Goal: Task Accomplishment & Management: Use online tool/utility

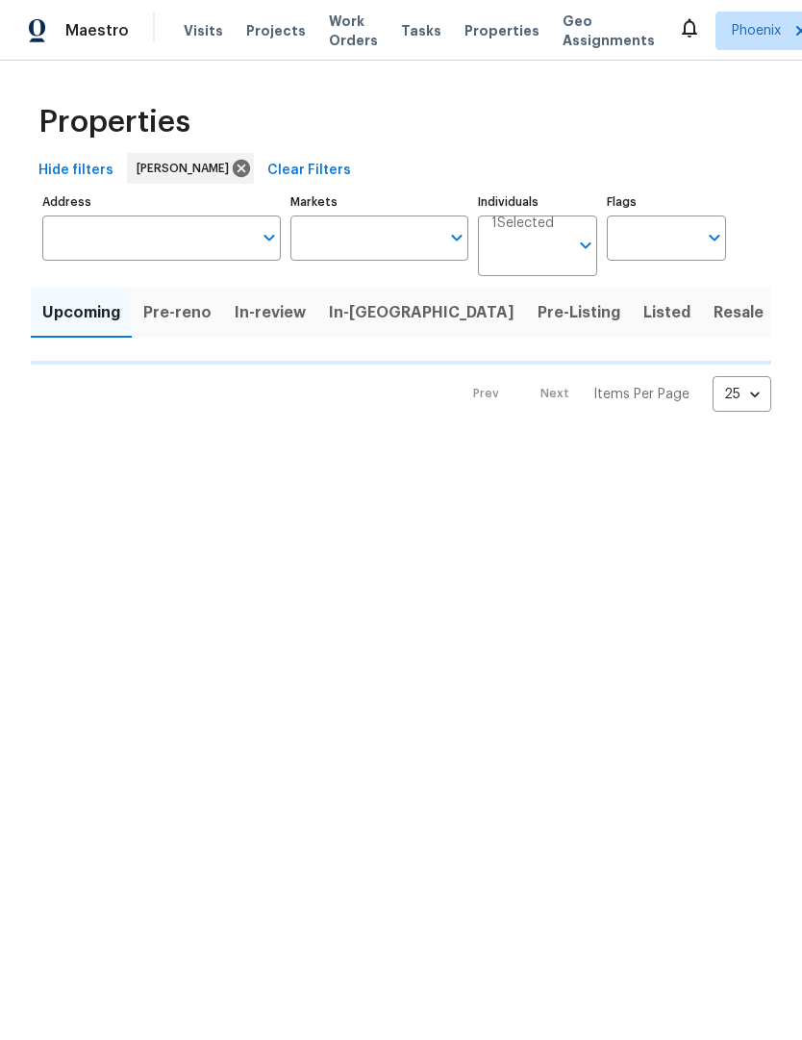
type input "50"
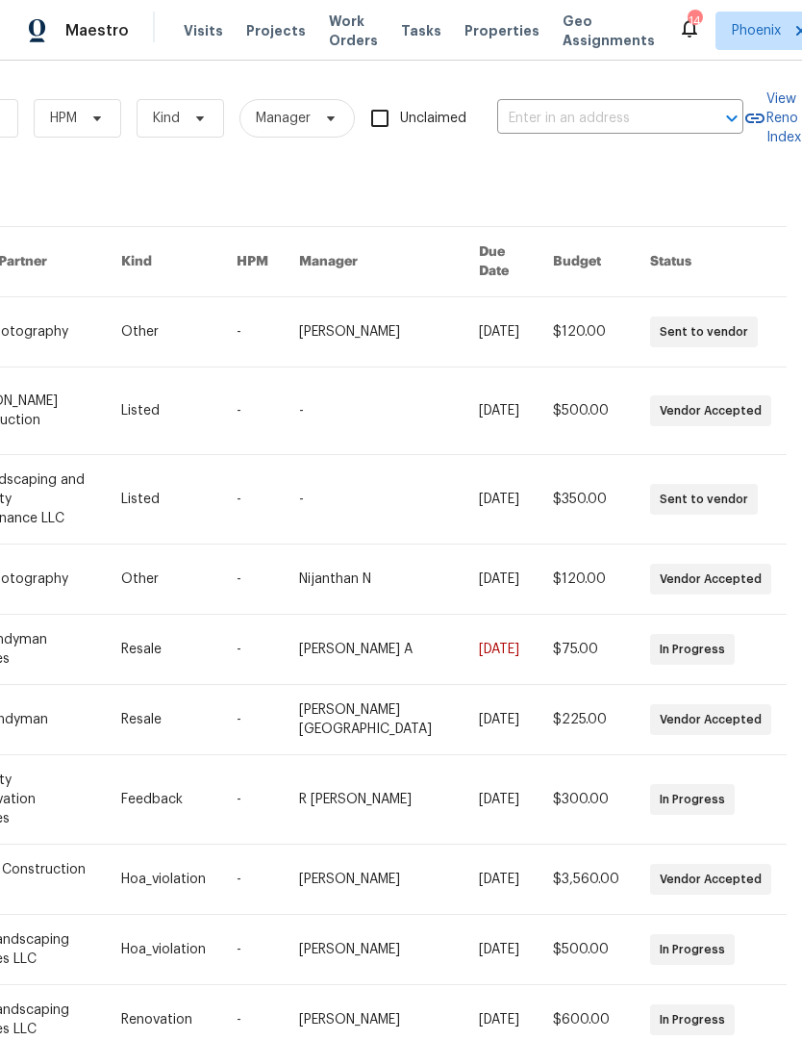
scroll to position [0, 316]
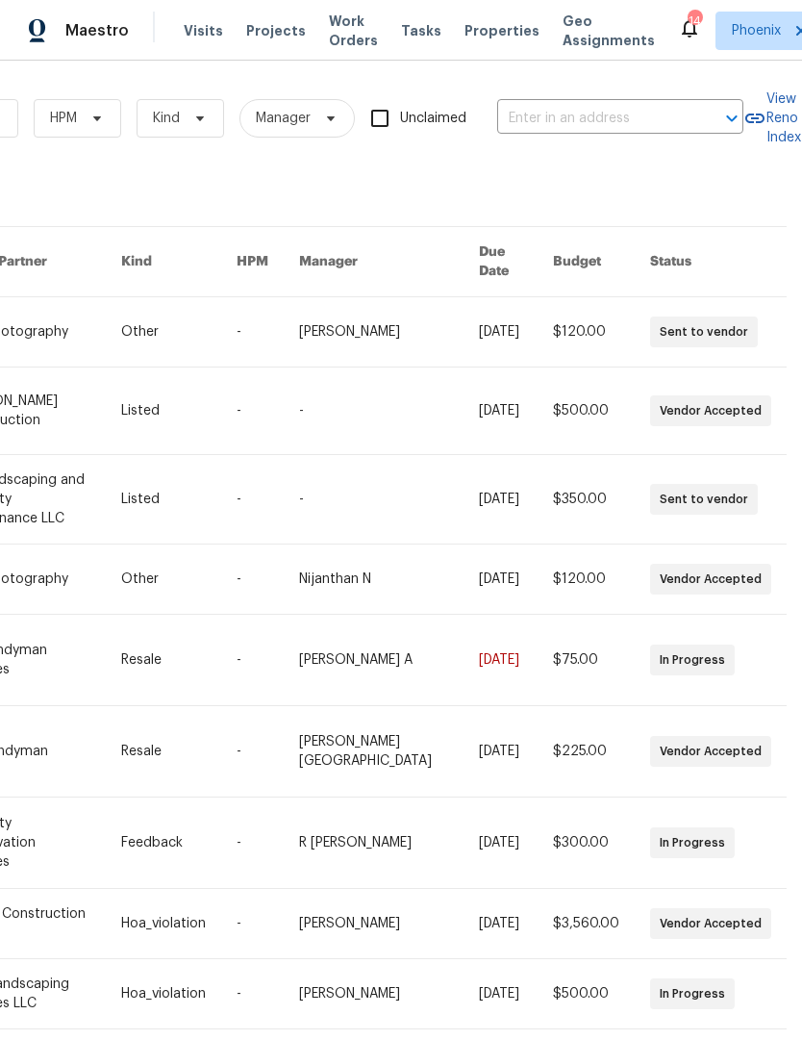
click at [601, 123] on input "text" at bounding box center [593, 119] width 192 height 30
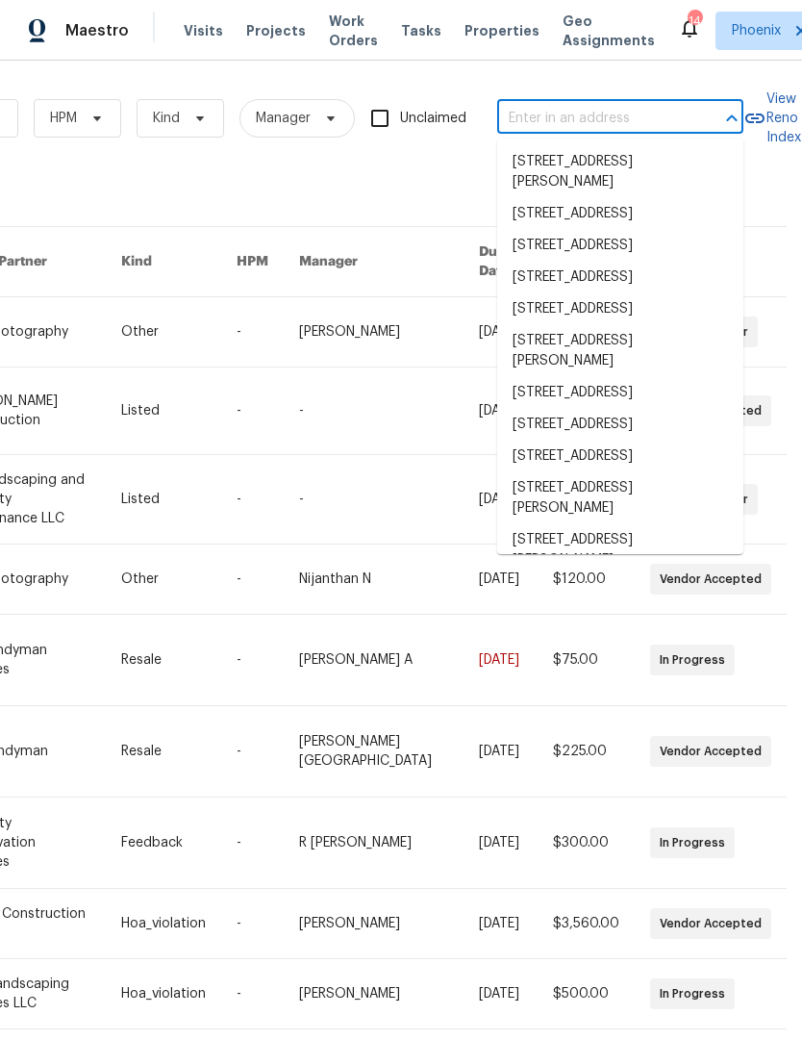
click at [584, 121] on input "text" at bounding box center [593, 119] width 192 height 30
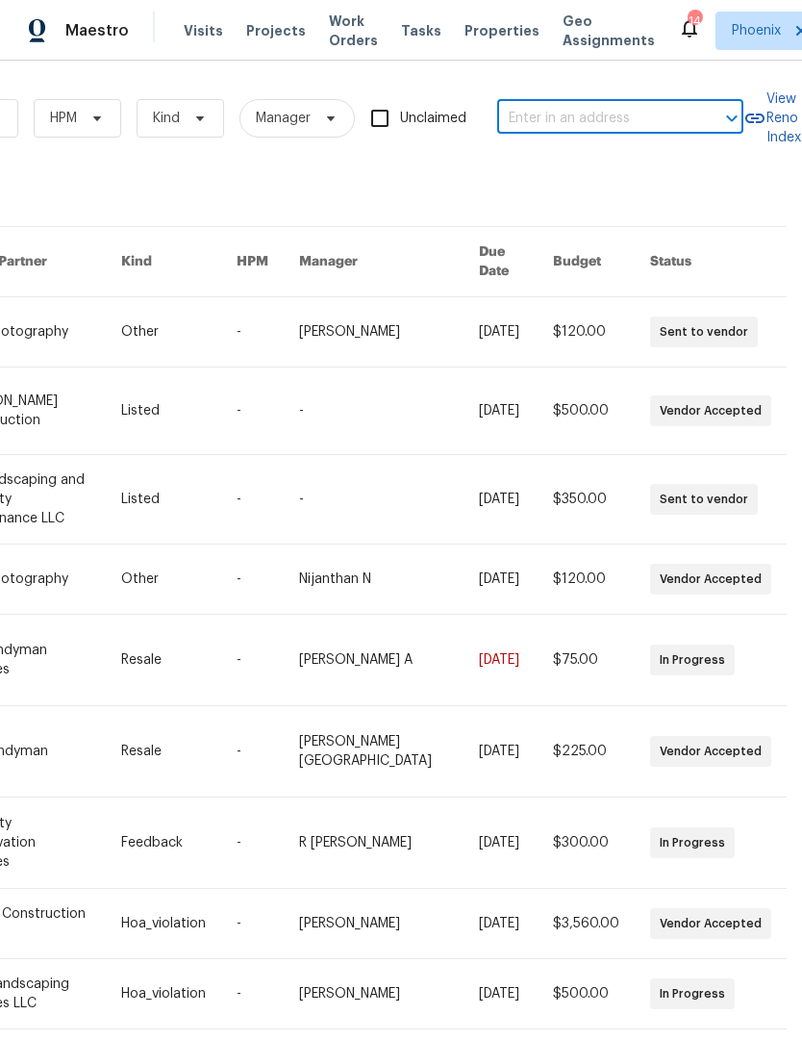
paste input "10221 E Knowles Ave, Mesa, AZ 85209"
type input "10221 E Knowles Ave, Mesa, AZ 85209"
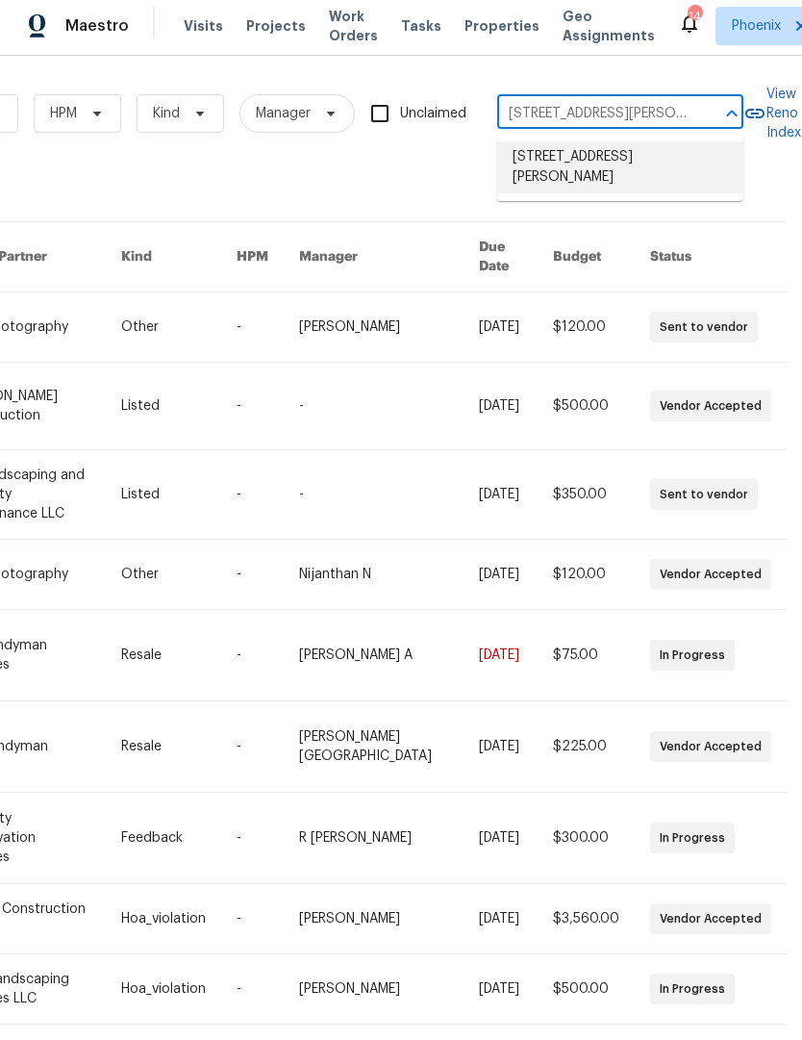
click at [641, 176] on li "10221 E Knowles Ave, Mesa, AZ 85209" at bounding box center [620, 172] width 246 height 52
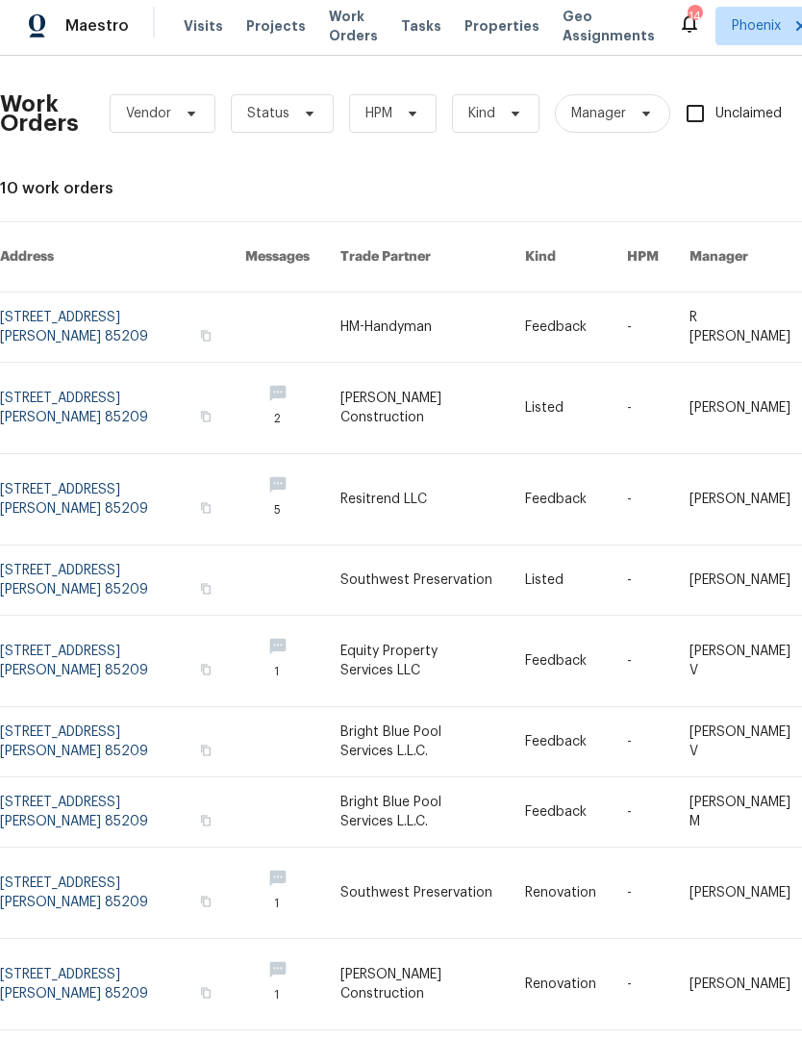
click at [40, 297] on link at bounding box center [122, 331] width 245 height 69
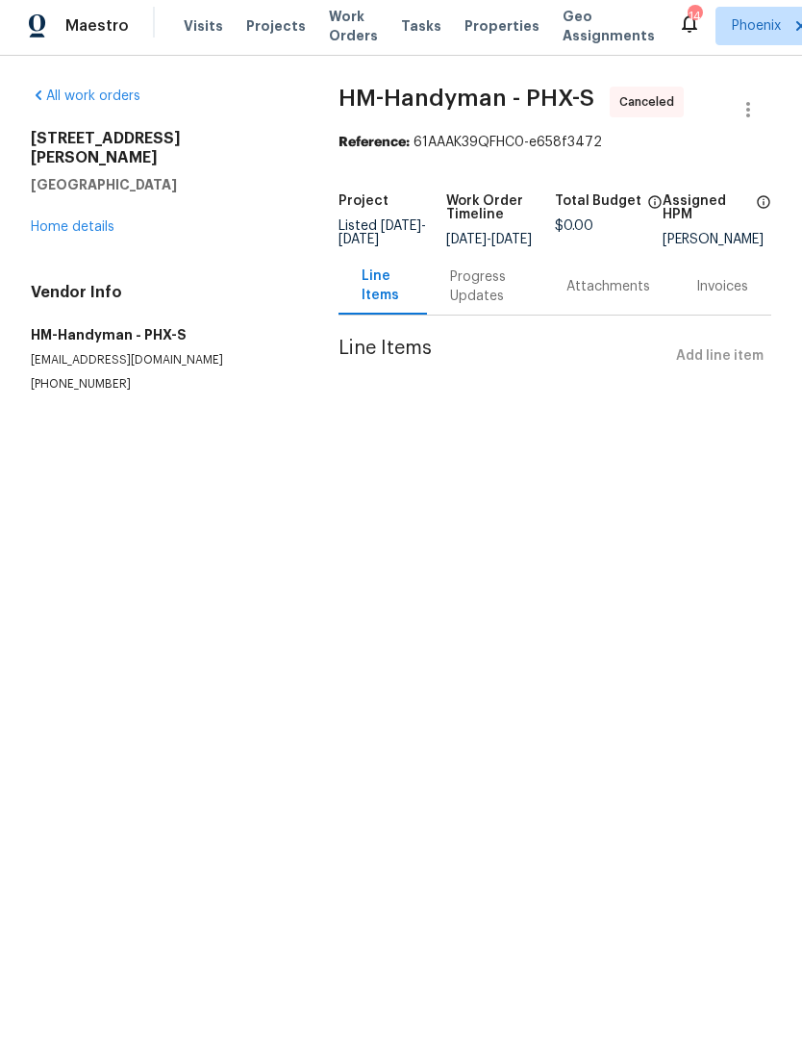
click at [55, 225] on link "Home details" at bounding box center [73, 231] width 84 height 13
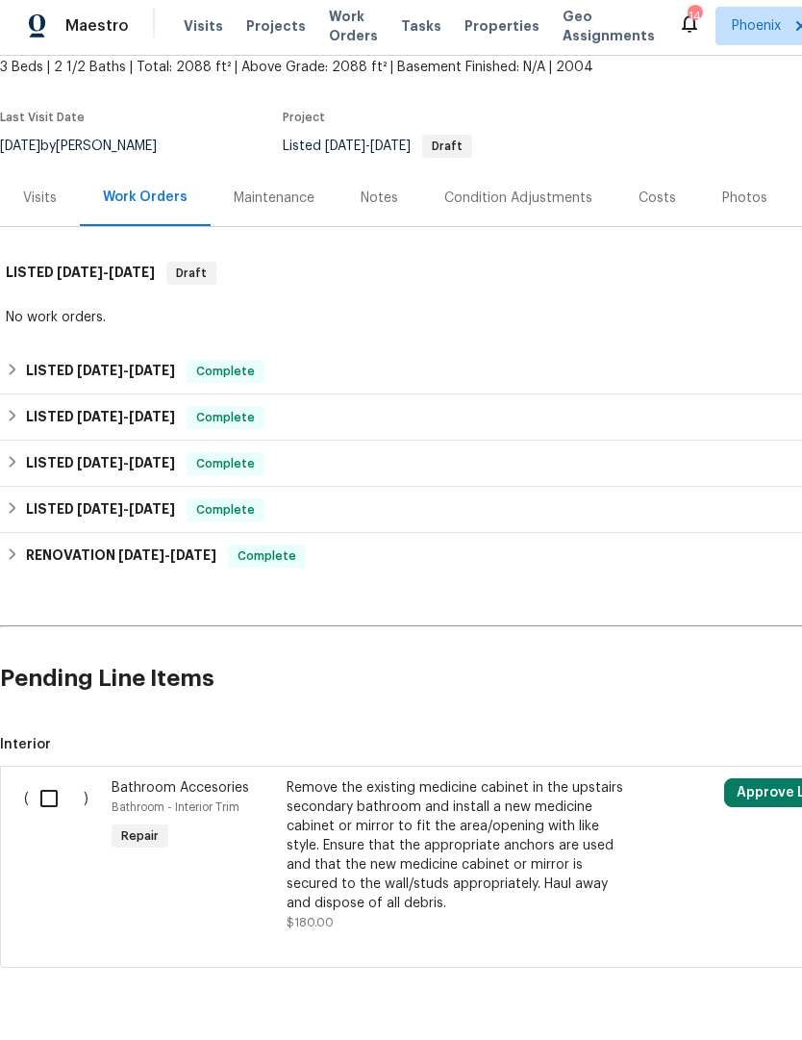
scroll to position [116, 0]
click at [61, 813] on input "checkbox" at bounding box center [56, 804] width 55 height 40
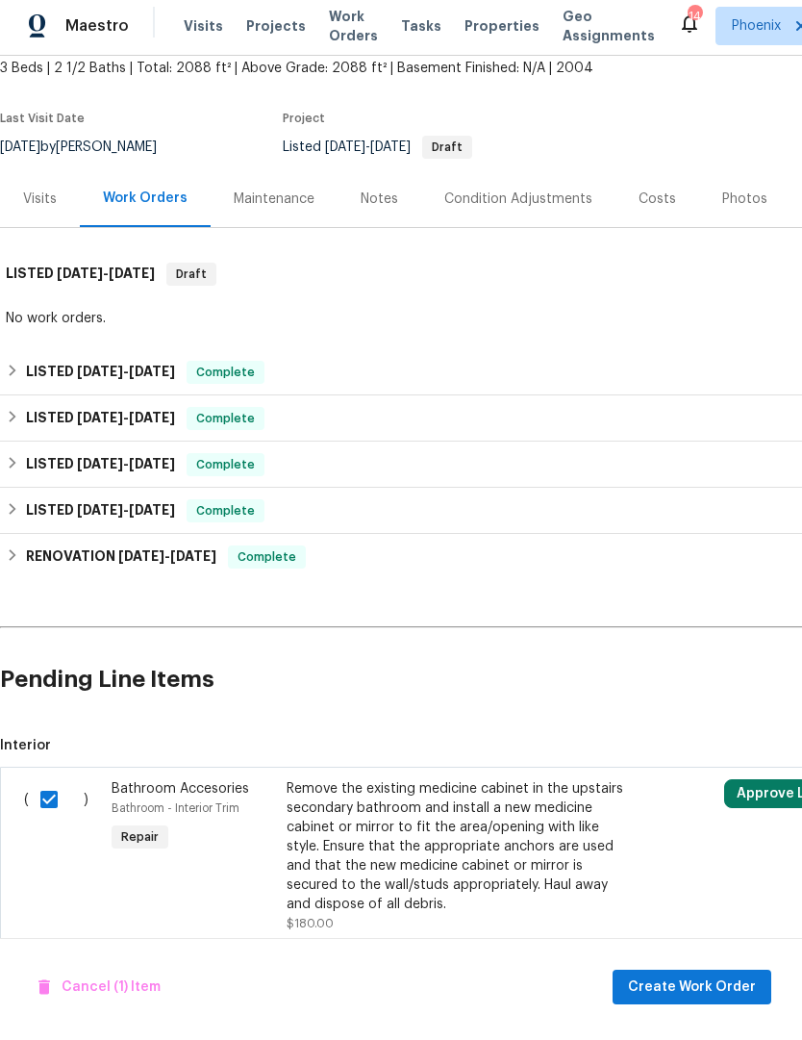
click at [57, 808] on input "checkbox" at bounding box center [56, 804] width 55 height 40
checkbox input "false"
click at [435, 851] on div "Remove the existing medicine cabinet in the upstairs secondary bathroom and ins…" at bounding box center [456, 851] width 339 height 135
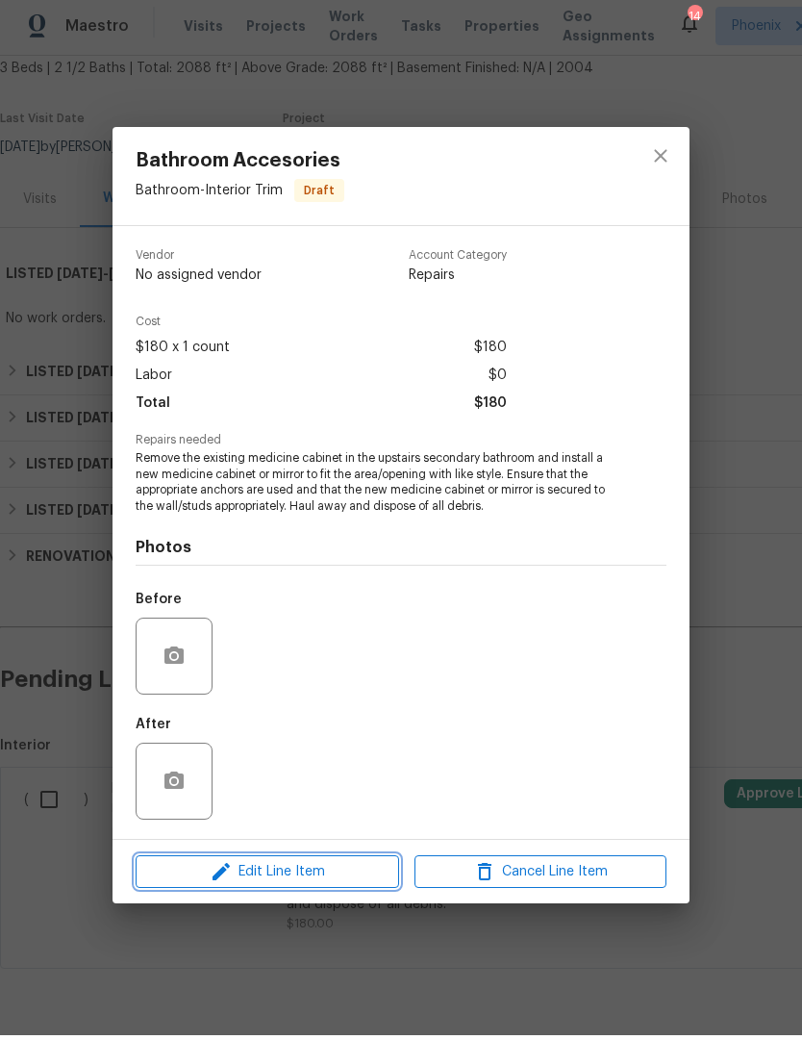
click at [334, 868] on span "Edit Line Item" at bounding box center [267, 877] width 252 height 24
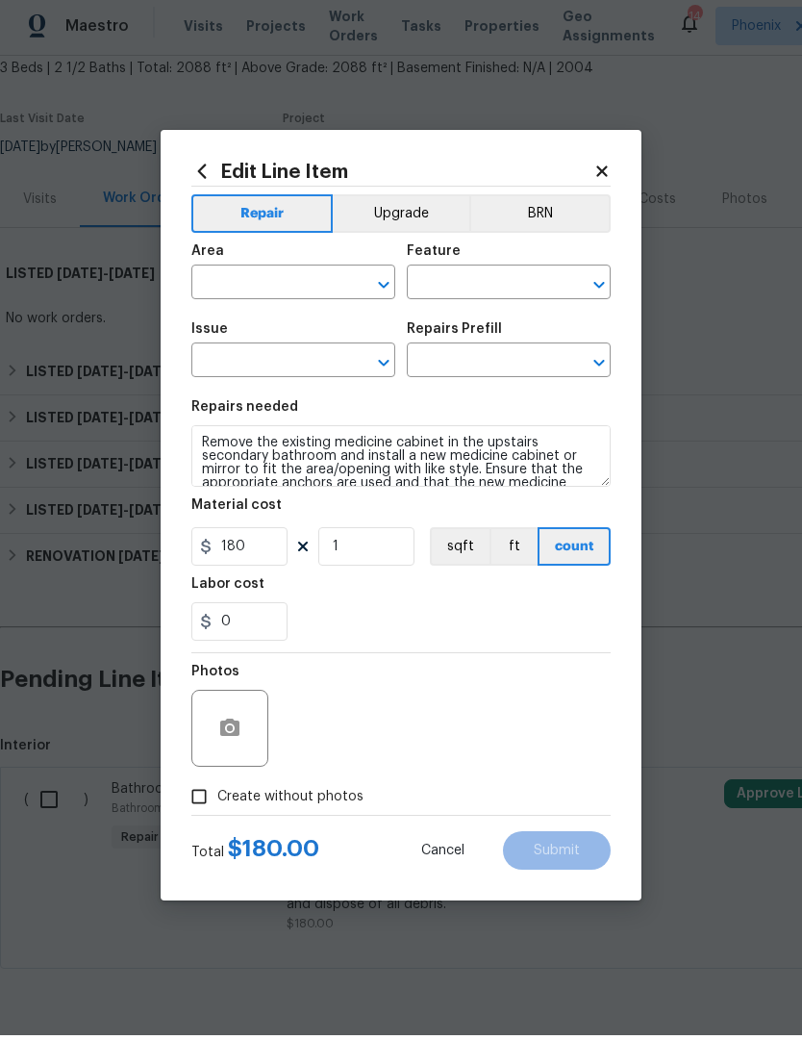
type input "Bathroom"
type input "Interior Trim"
type input "Bathroom Accesories"
type input "Install Medicine Cabinet $105.96"
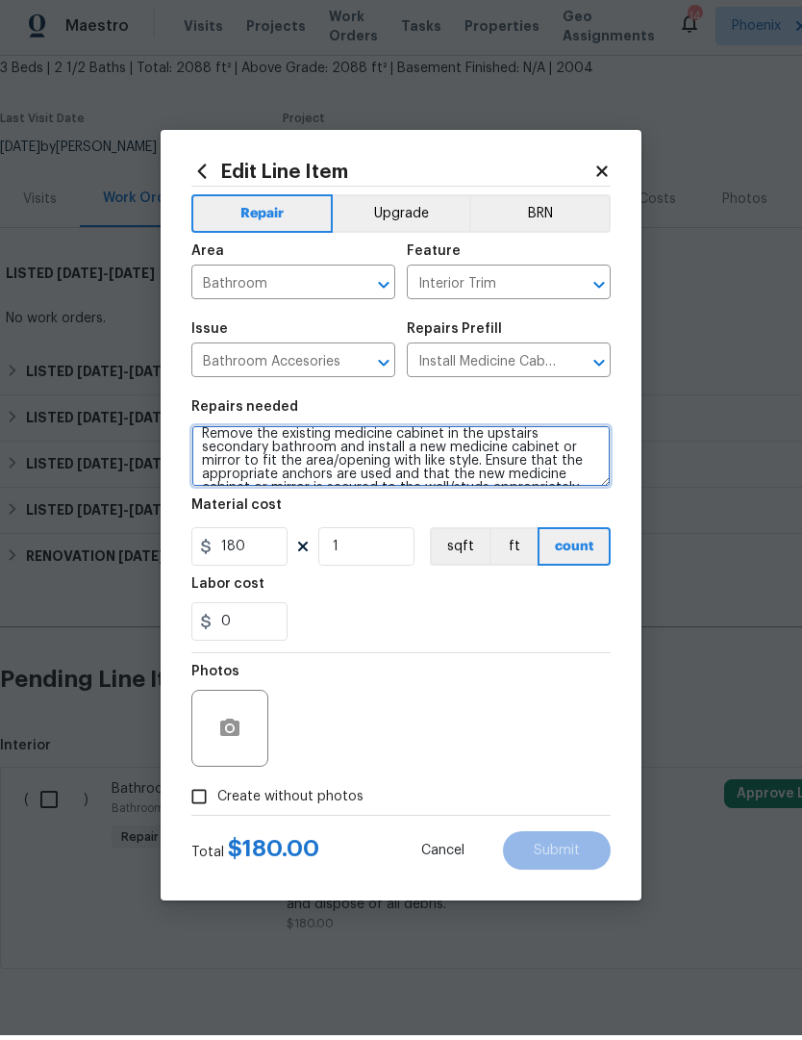
click at [207, 439] on textarea "Remove the existing medicine cabinet in the upstairs secondary bathroom and ins…" at bounding box center [400, 461] width 419 height 62
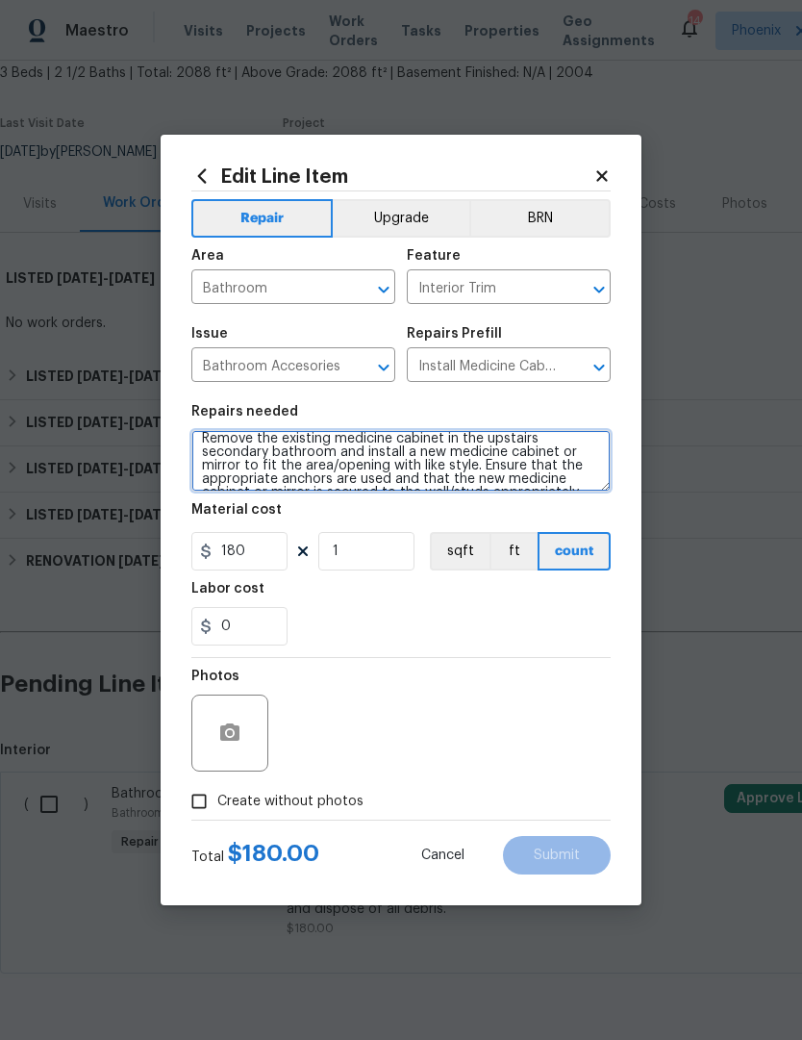
click at [207, 439] on textarea "Remove the existing medicine cabinet in the upstairs secondary bathroom and ins…" at bounding box center [400, 461] width 419 height 62
click at [218, 435] on textarea "Remove the existing medicine cabinet in the upstairs secondary bathroom and ins…" at bounding box center [400, 461] width 419 height 62
click at [217, 435] on textarea "Remove the existing medicine cabinet in the upstairs secondary bathroom and ins…" at bounding box center [400, 461] width 419 height 62
type textarea "ew medicine cabinet or mirror is secured to the wall/studs appropriately. Haul …"
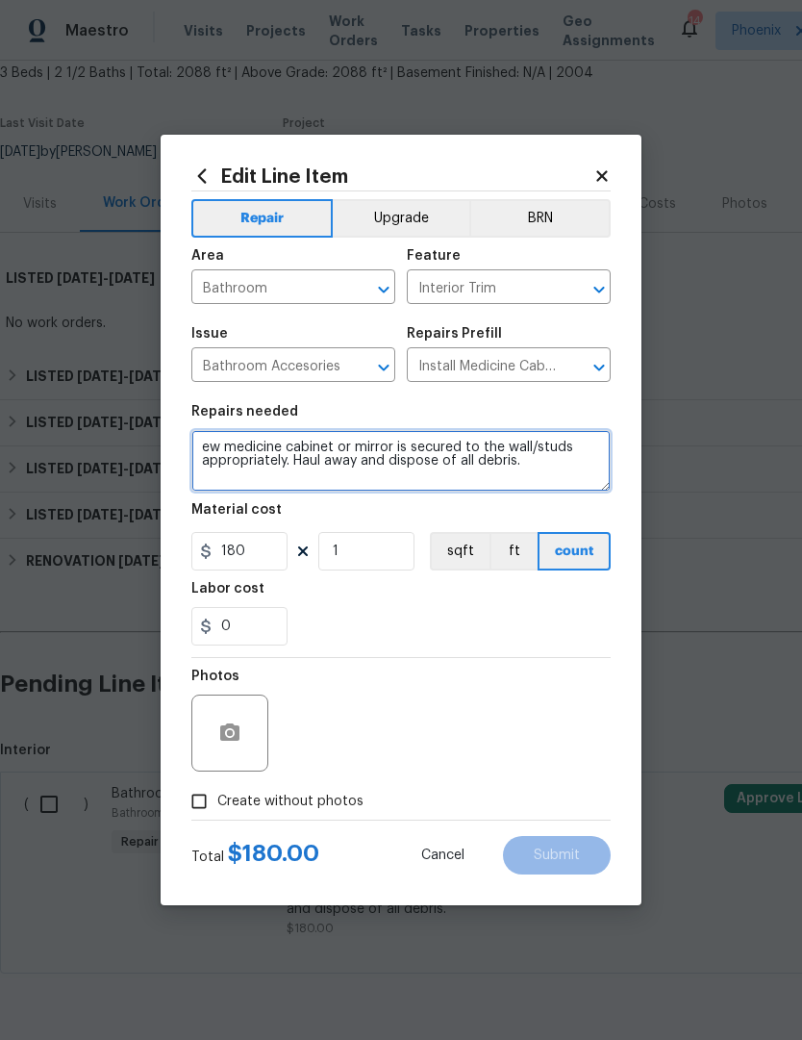
scroll to position [0, 0]
click at [207, 444] on textarea "ew medicine cabinet or mirror is secured to the wall/studs appropriately. Haul …" at bounding box center [400, 461] width 419 height 62
click at [206, 444] on textarea "ew medicine cabinet or mirror is secured to the wall/studs appropriately. Haul …" at bounding box center [400, 461] width 419 height 62
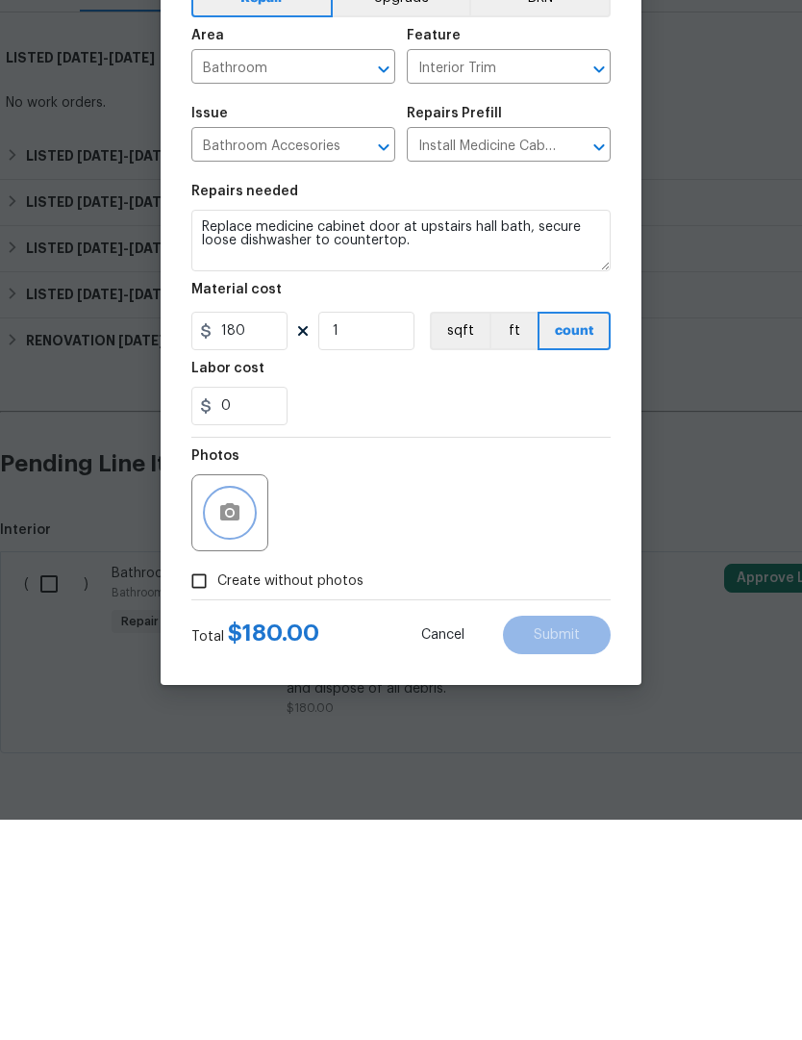
click at [240, 723] on icon "button" at bounding box center [229, 731] width 19 height 17
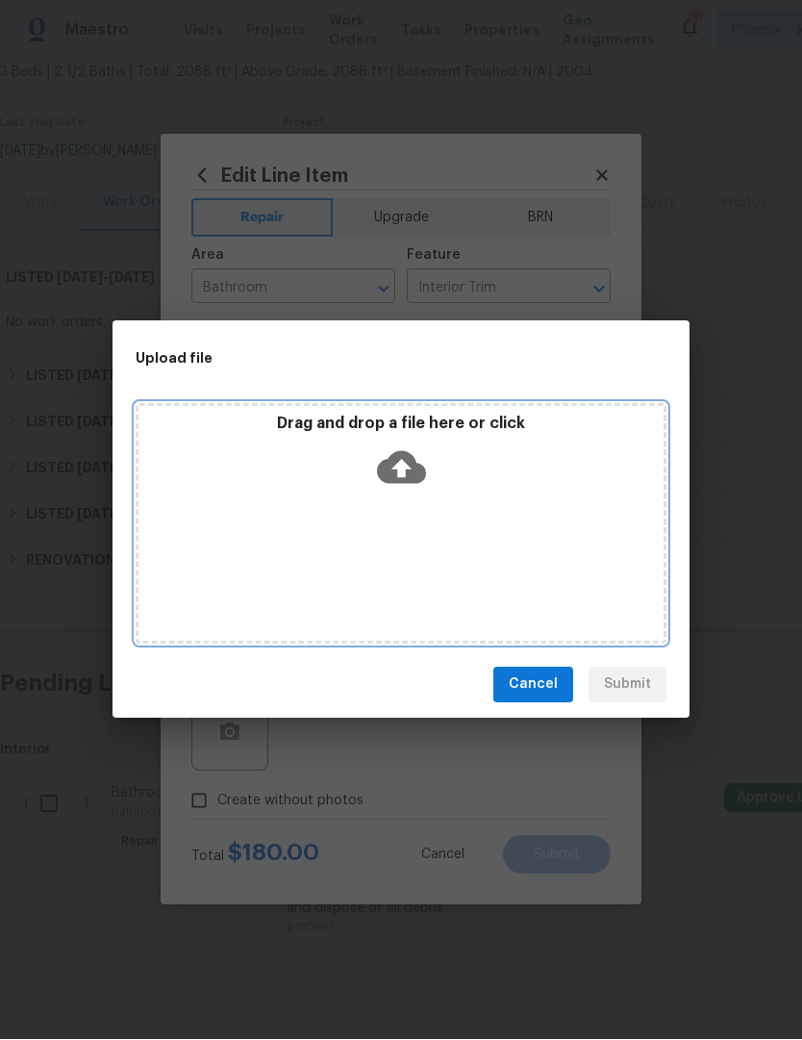
click at [414, 467] on icon at bounding box center [401, 467] width 49 height 33
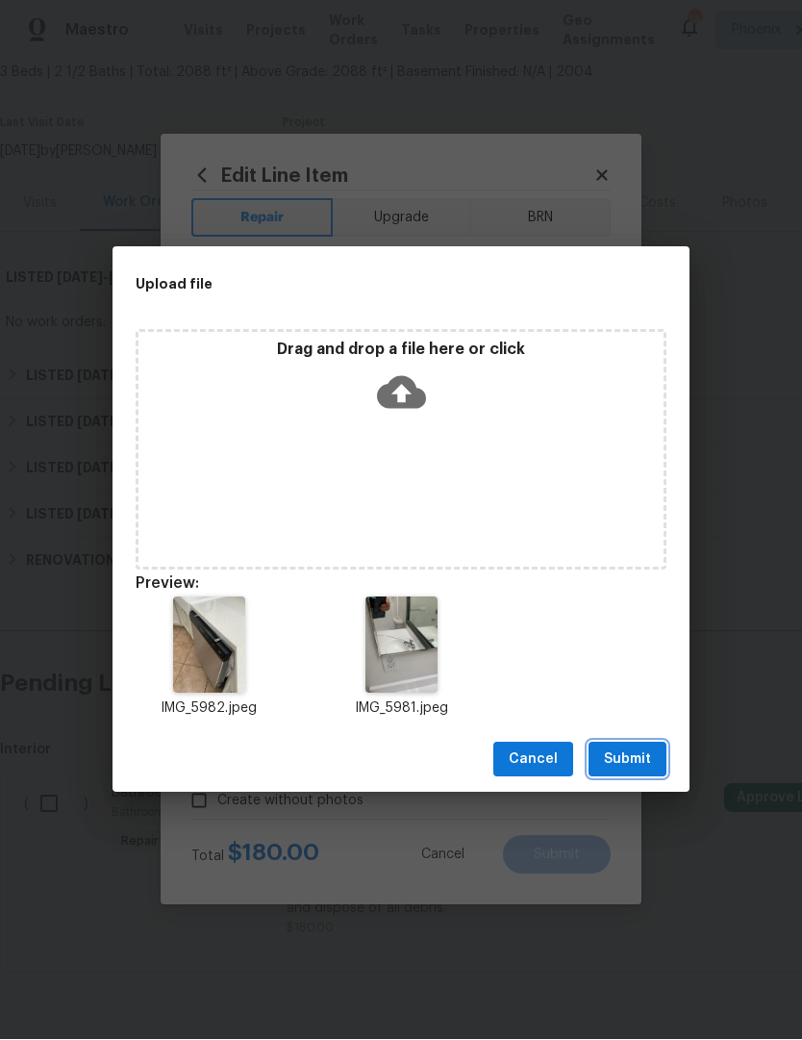
click at [638, 764] on span "Submit" at bounding box center [627, 760] width 47 height 24
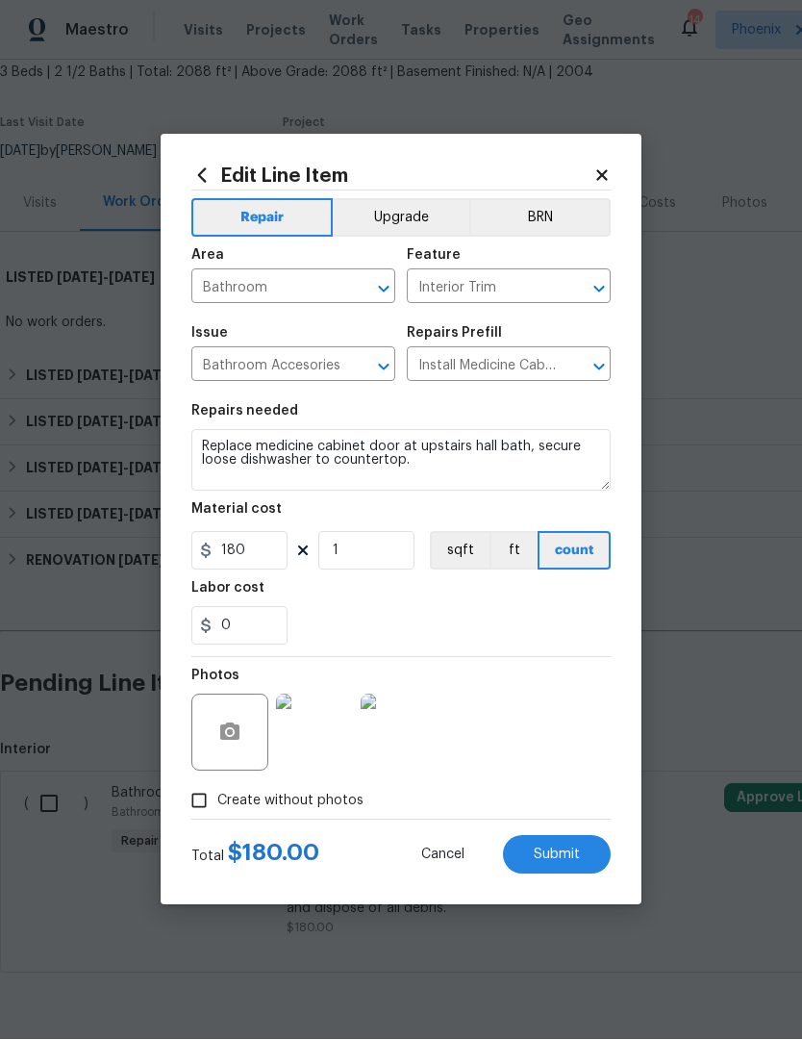
click at [569, 863] on span "Submit" at bounding box center [557, 855] width 46 height 14
type textarea "Replace medicine cabinet door at upstairs hall bath, secure loose dishwasher to…"
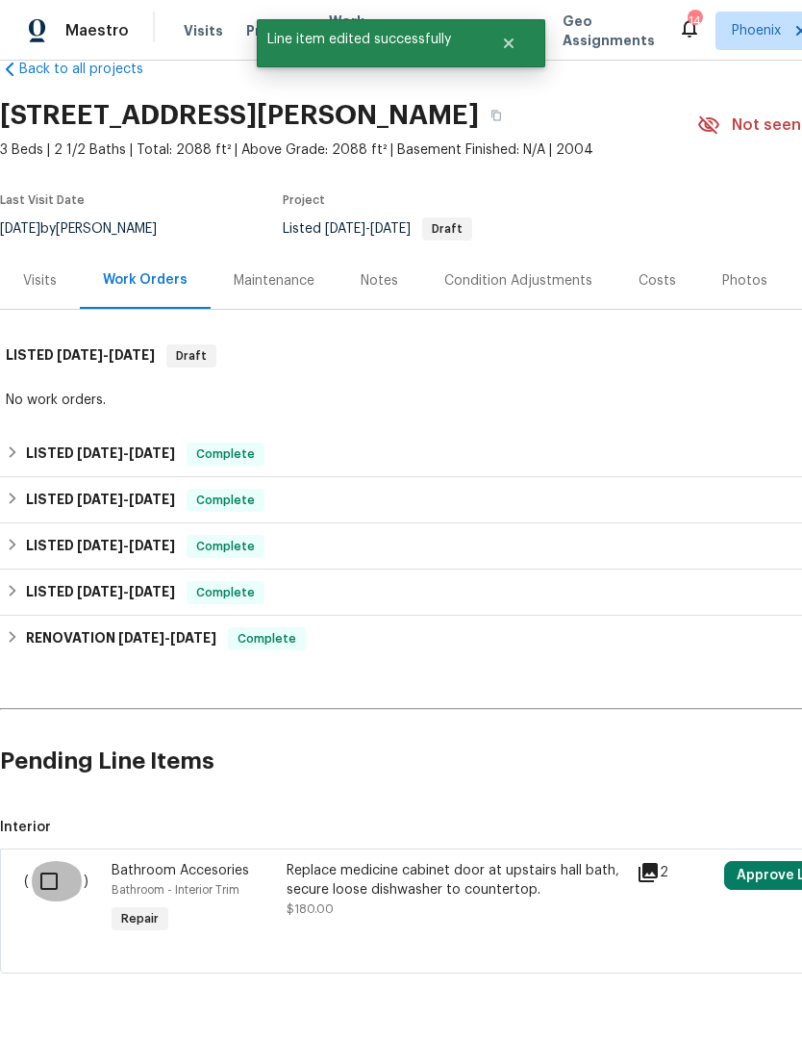
click at [43, 861] on input "checkbox" at bounding box center [56, 881] width 55 height 40
checkbox input "true"
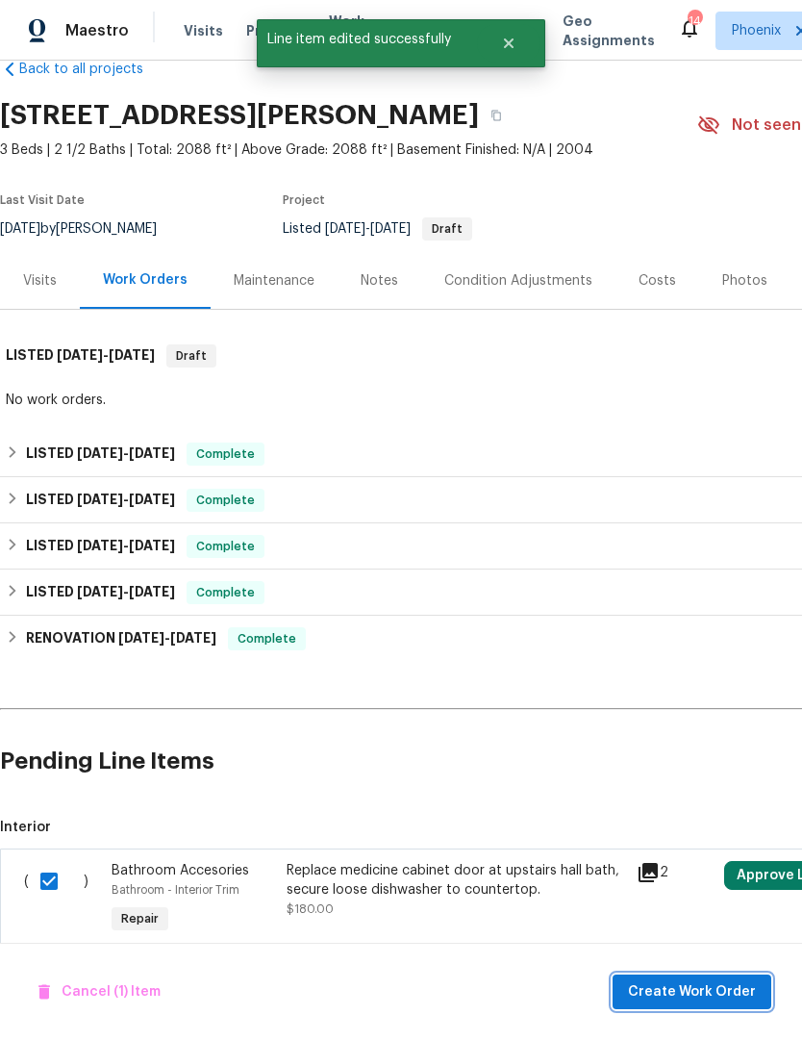
click at [703, 994] on span "Create Work Order" at bounding box center [692, 992] width 128 height 24
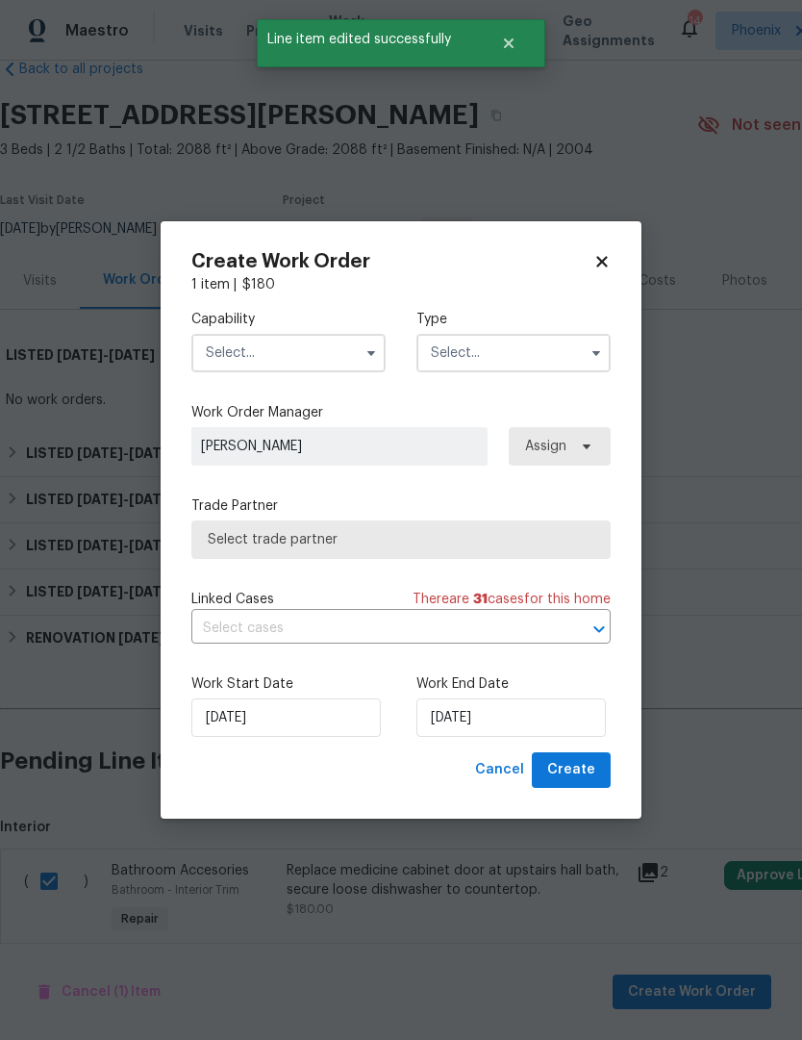
click at [311, 353] on input "text" at bounding box center [288, 353] width 194 height 38
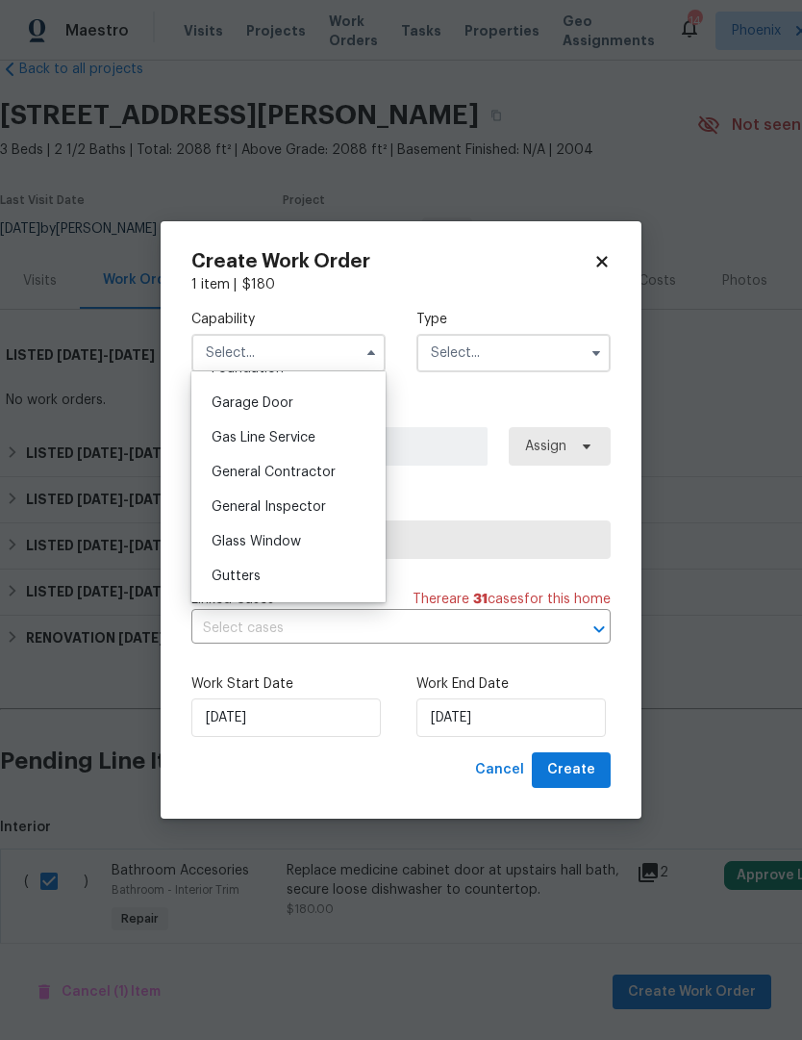
scroll to position [872, 0]
click at [326, 442] on span "General Contractor" at bounding box center [274, 440] width 124 height 13
type input "General Contractor"
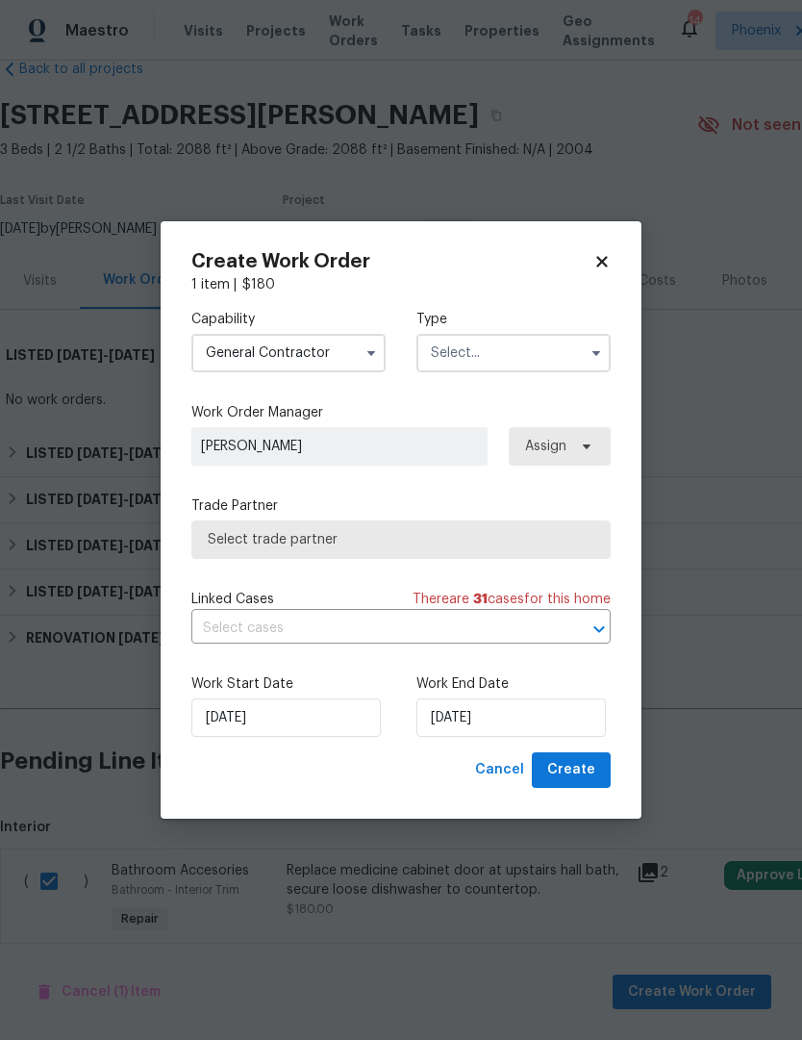
click at [557, 358] on input "text" at bounding box center [514, 353] width 194 height 38
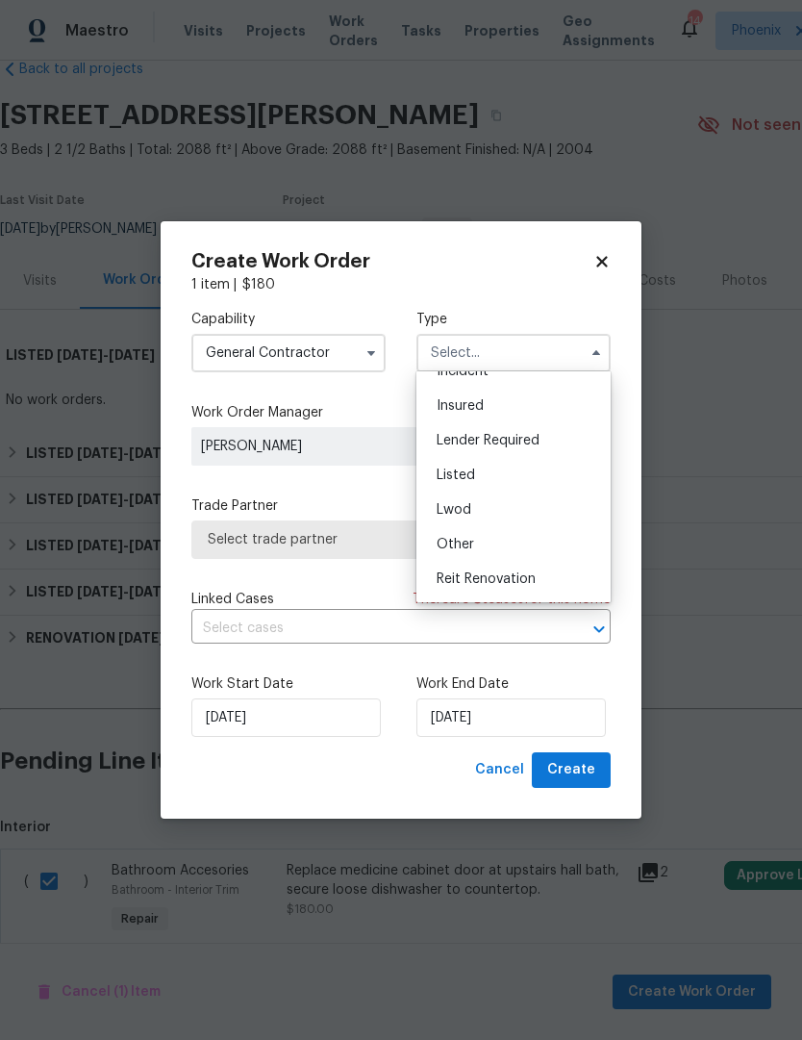
scroll to position [93, 0]
click at [467, 469] on span "Listed" at bounding box center [456, 473] width 38 height 13
type input "Listed"
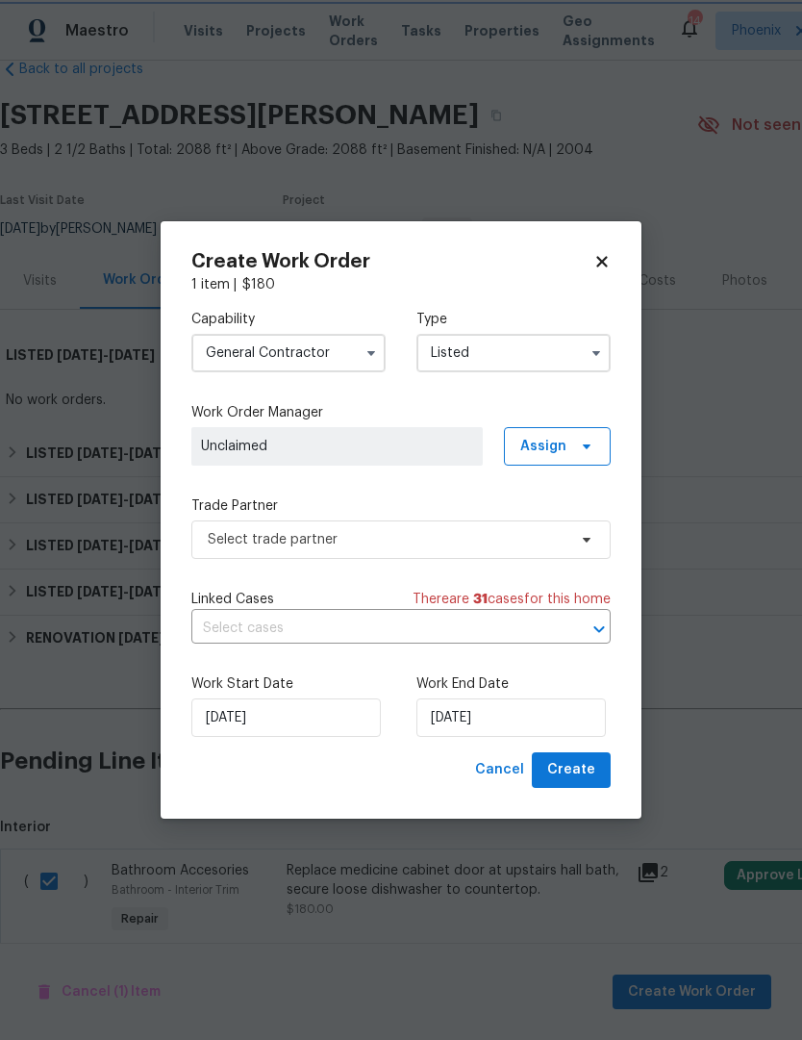
scroll to position [0, 0]
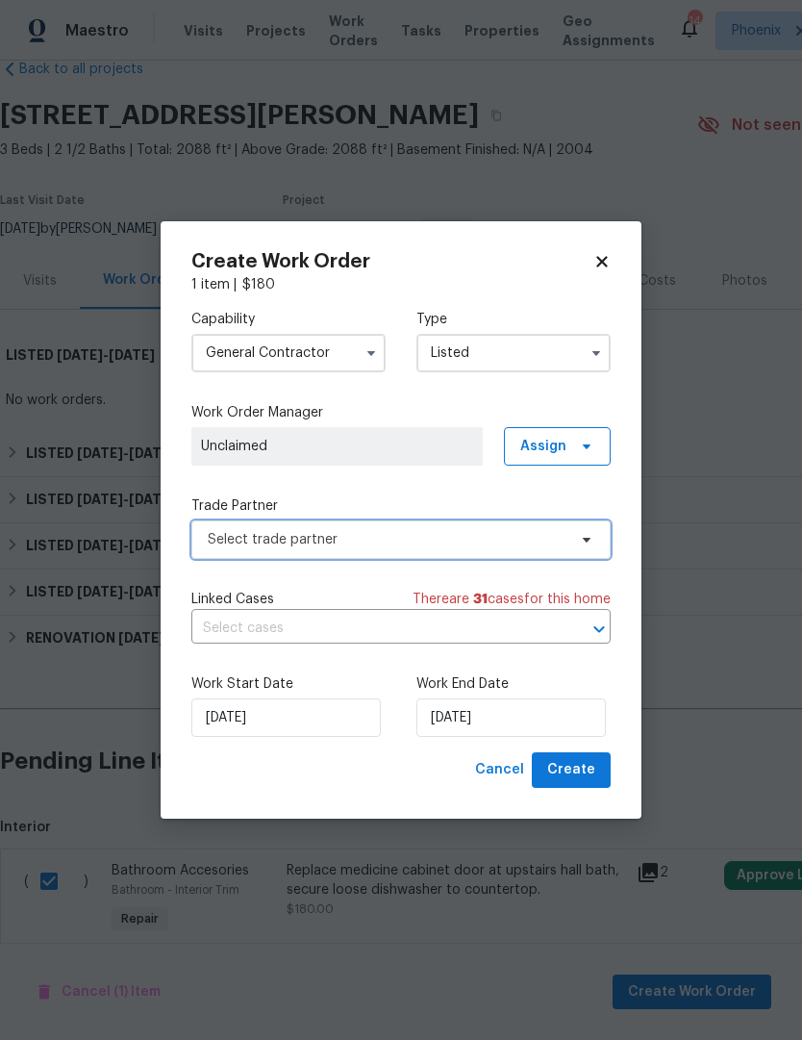
click at [542, 538] on span "Select trade partner" at bounding box center [387, 539] width 359 height 19
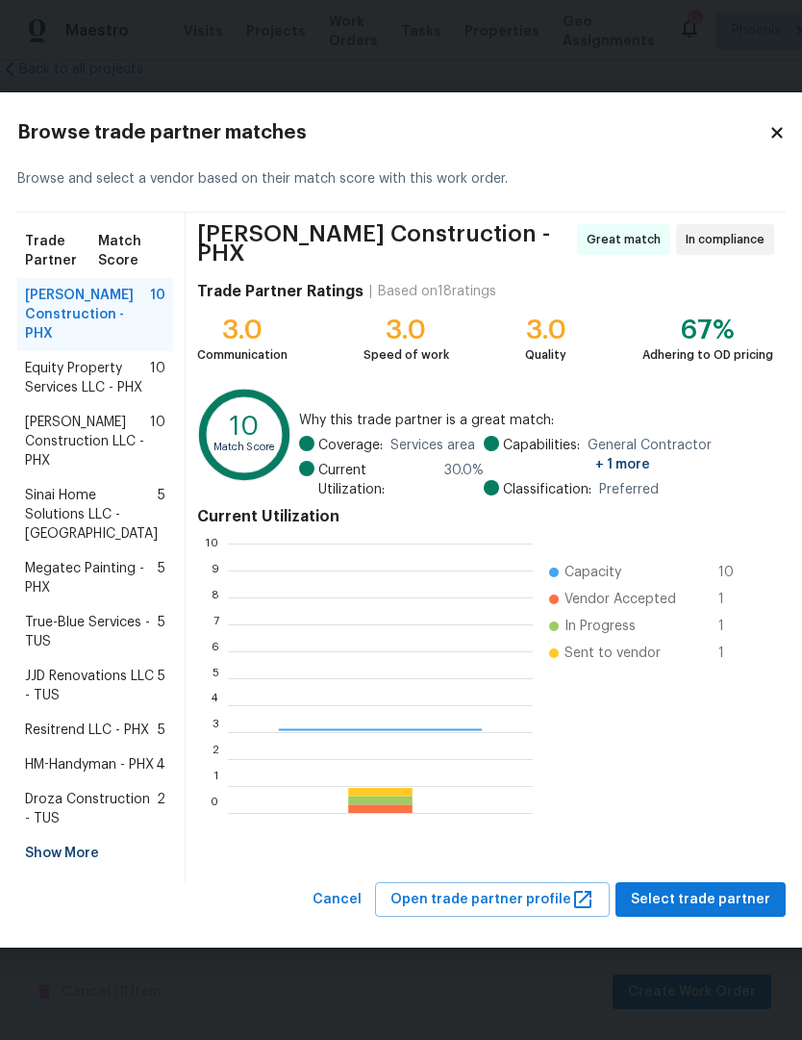
scroll to position [269, 305]
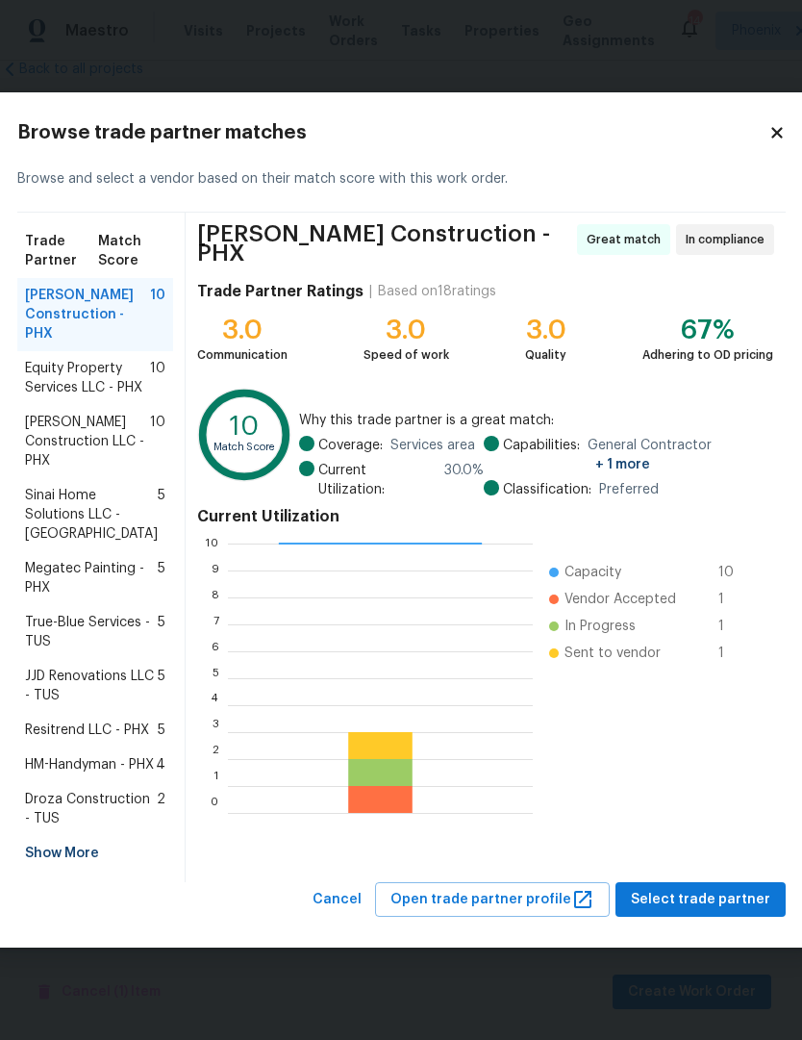
click at [97, 757] on span "HM-Handyman - PHX" at bounding box center [89, 764] width 129 height 19
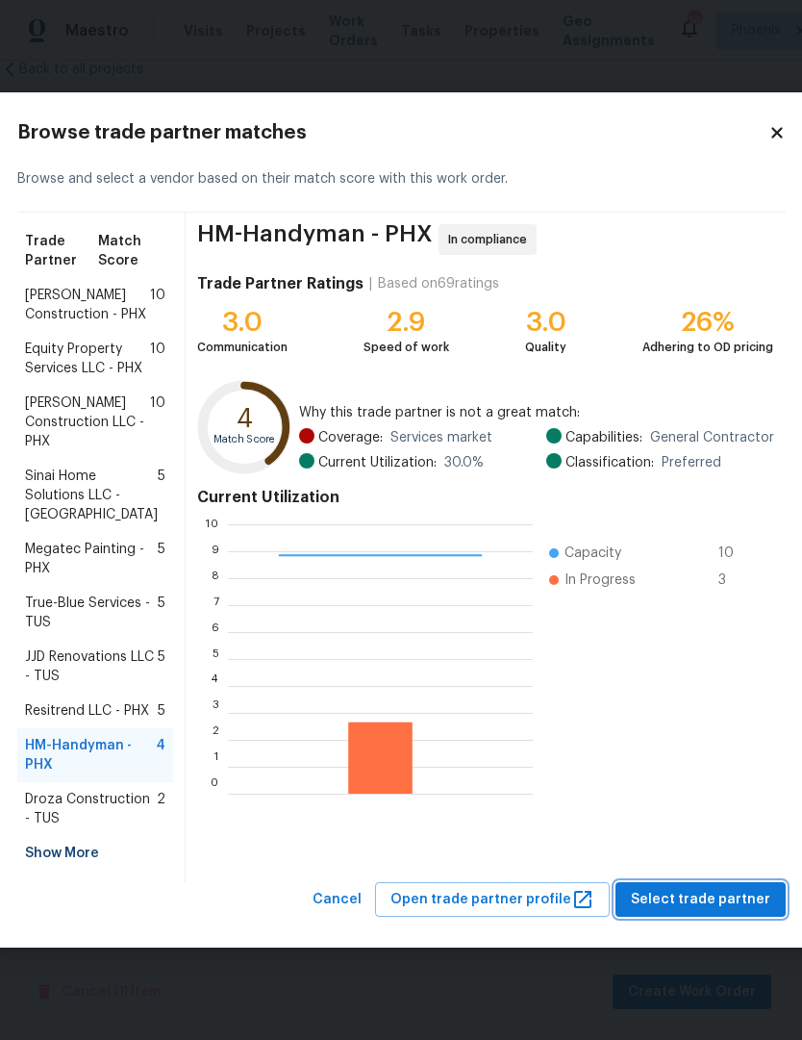
click at [717, 912] on span "Select trade partner" at bounding box center [700, 900] width 139 height 24
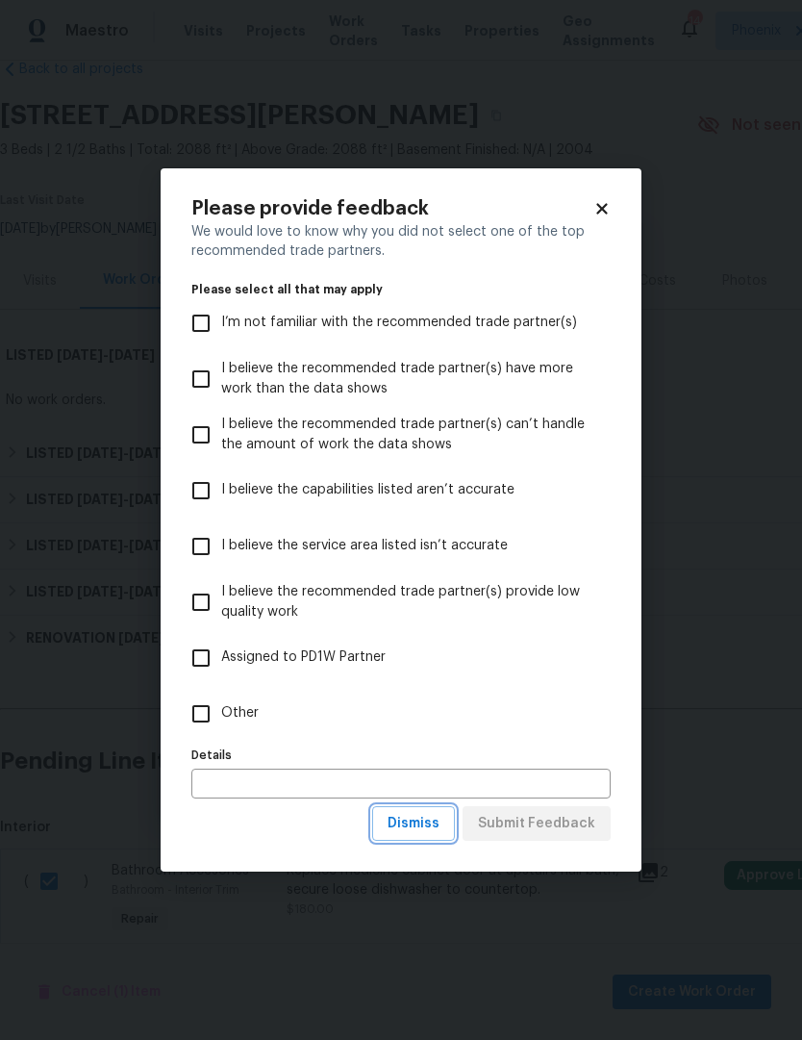
click at [436, 837] on button "Dismiss" at bounding box center [413, 824] width 83 height 36
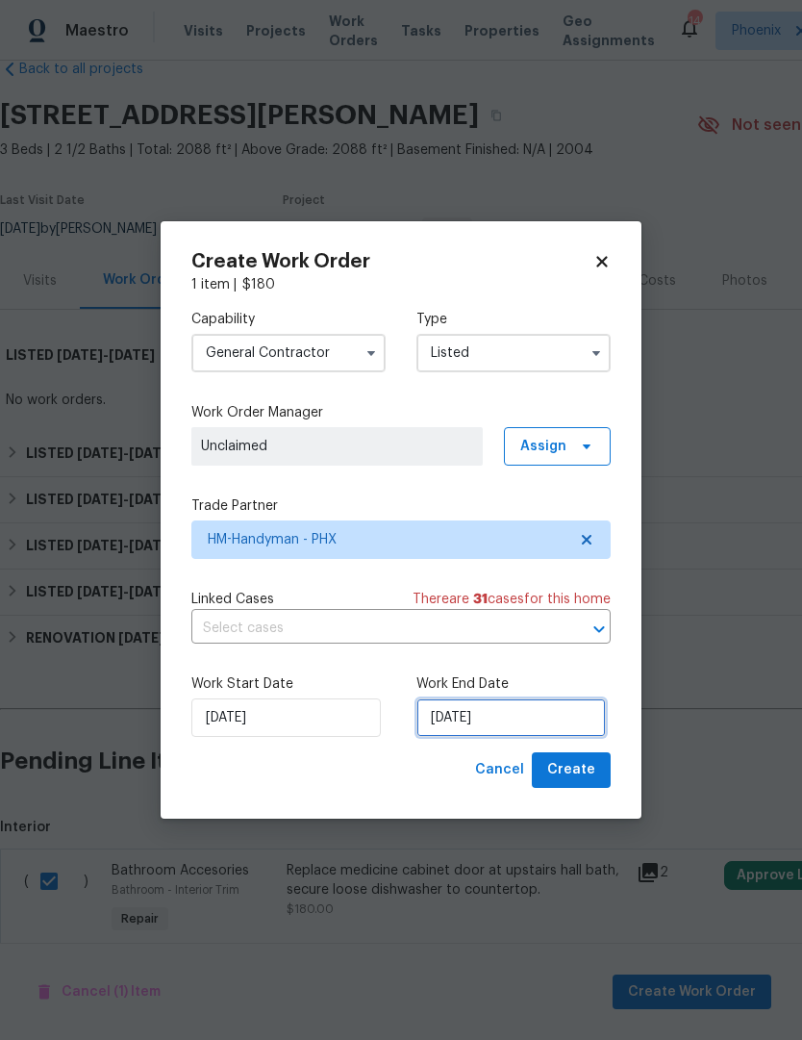
click at [535, 722] on input "9/25/2025" at bounding box center [511, 717] width 189 height 38
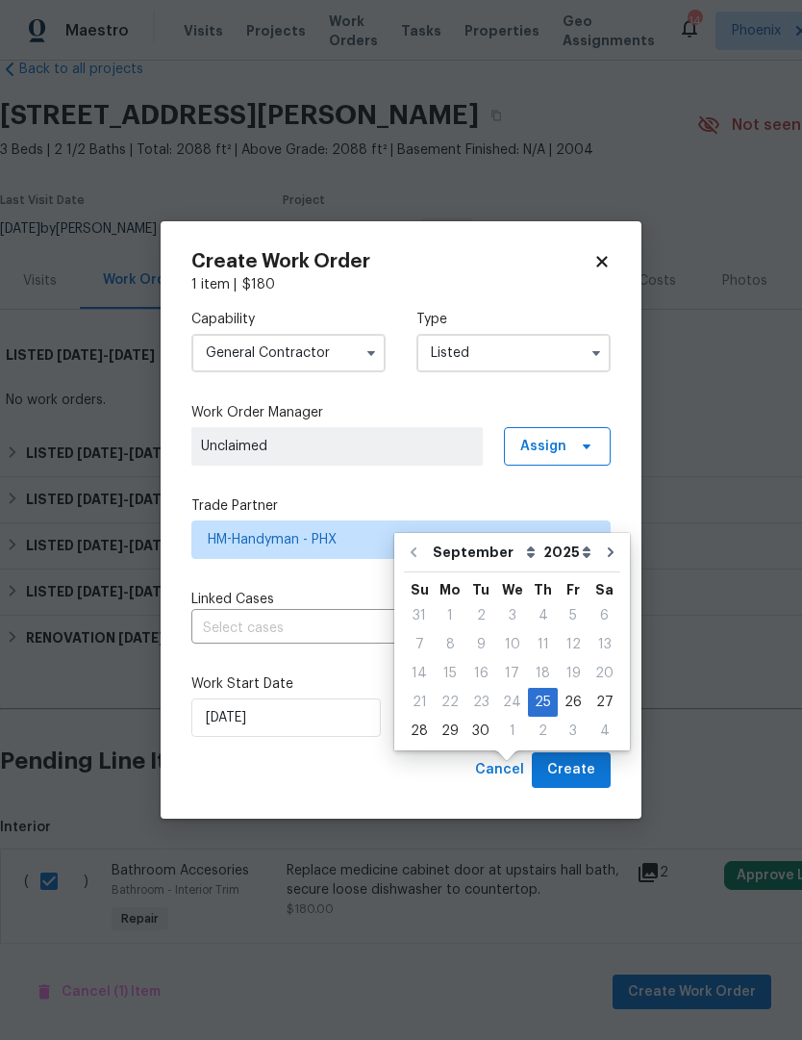
scroll to position [65, 0]
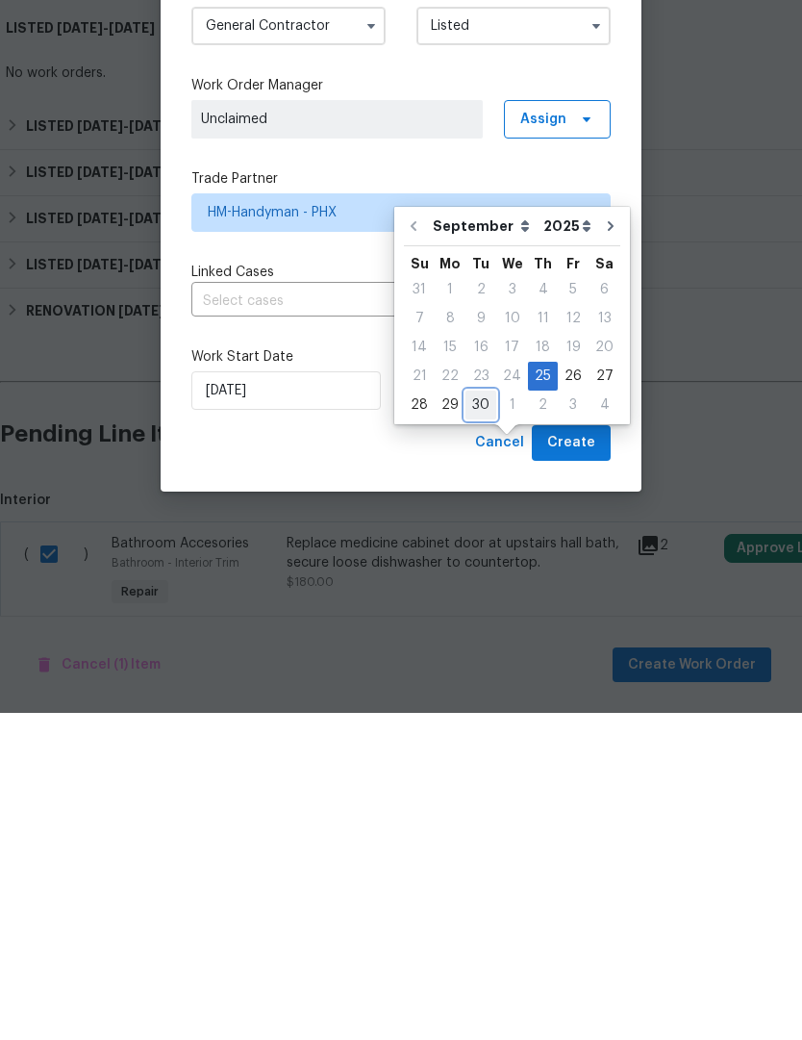
click at [484, 719] on div "30" at bounding box center [481, 732] width 31 height 27
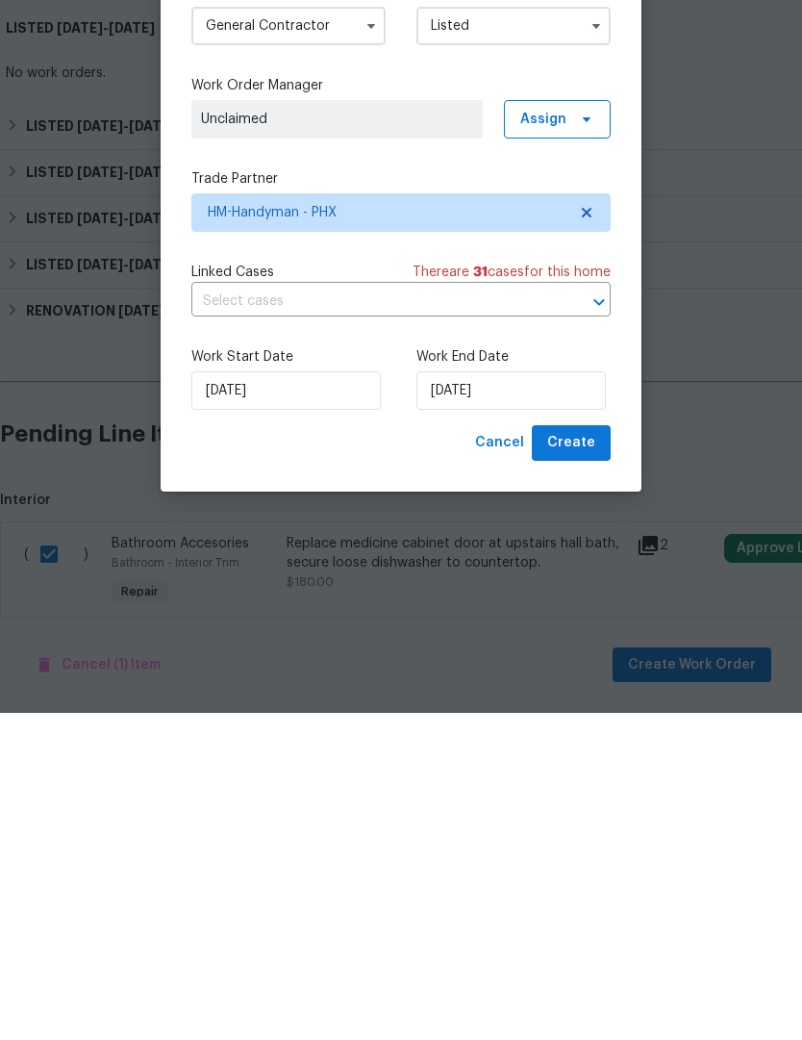
scroll to position [64, 0]
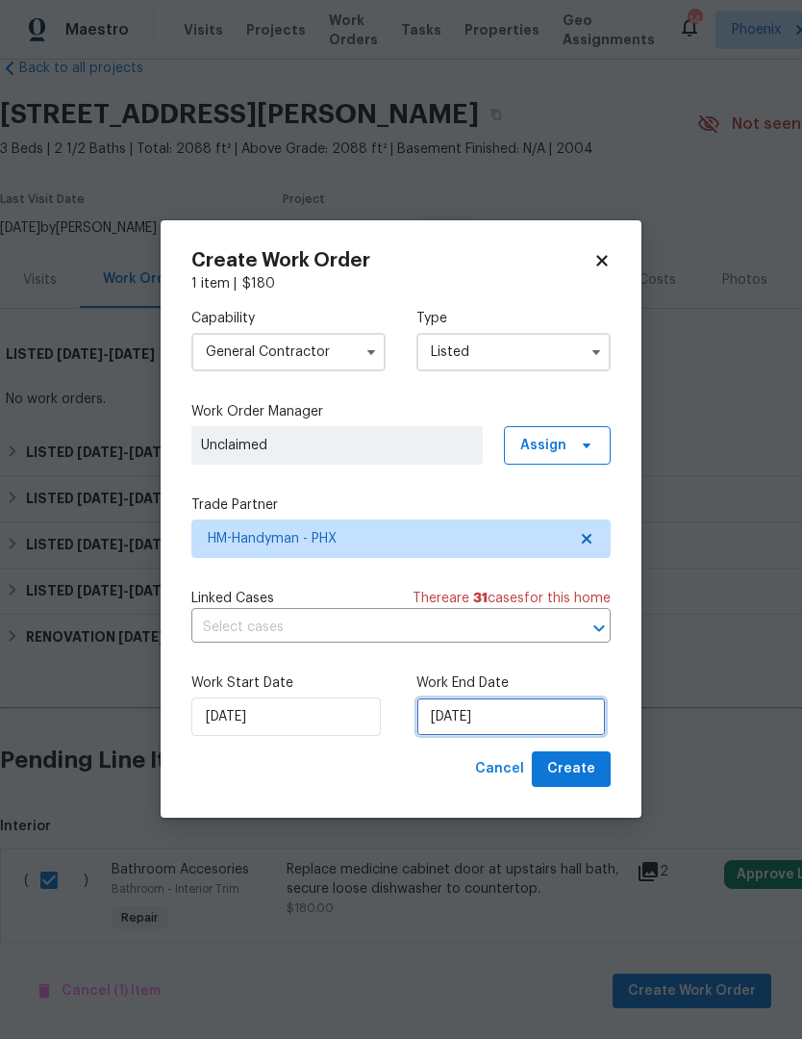
click at [562, 726] on input "9/30/2025" at bounding box center [511, 717] width 189 height 38
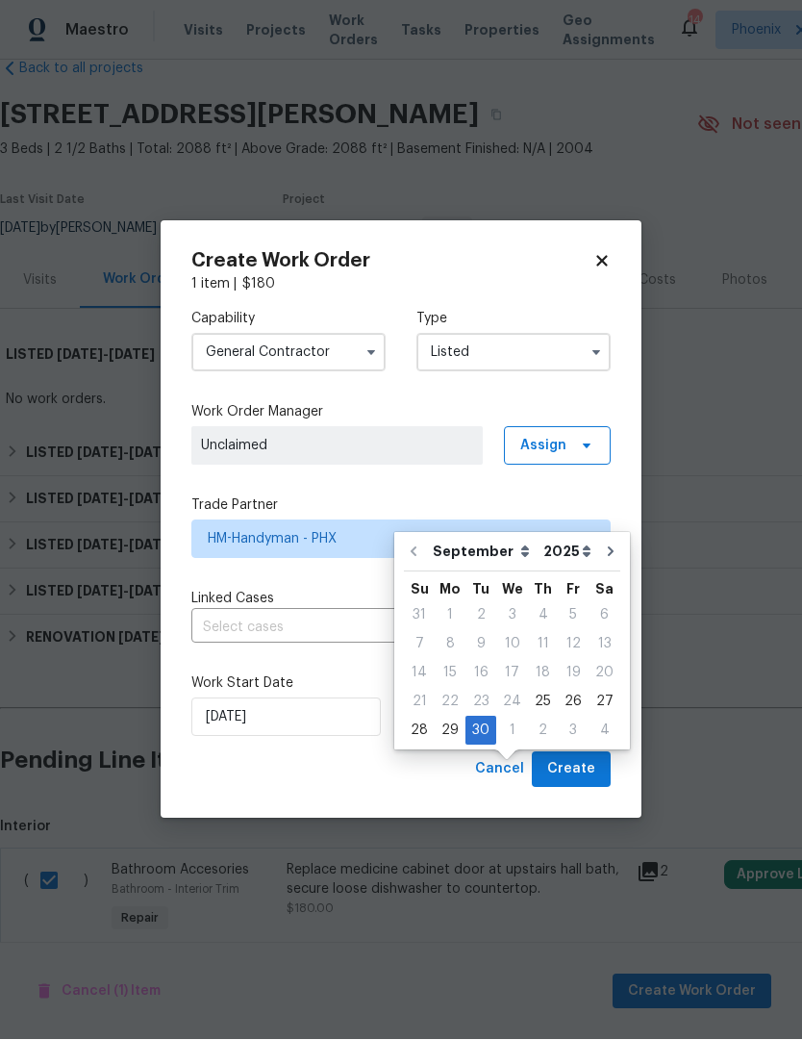
scroll to position [65, 0]
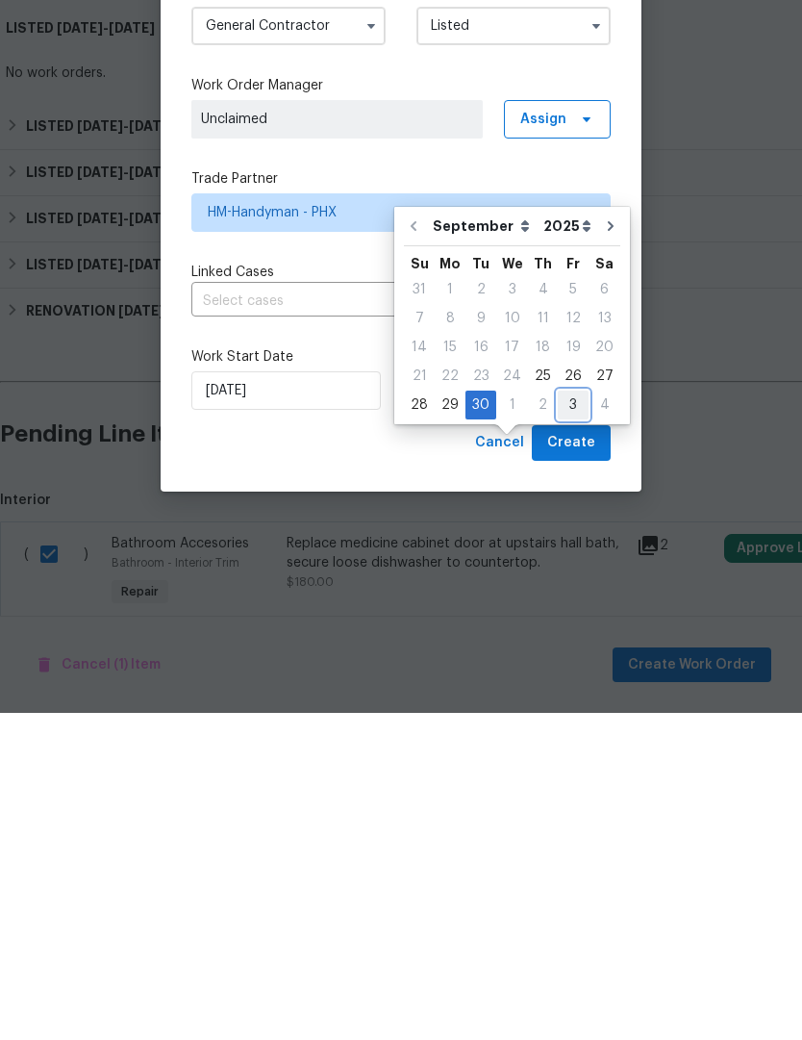
click at [565, 719] on div "3" at bounding box center [573, 732] width 31 height 27
type input "10/3/2025"
select select "9"
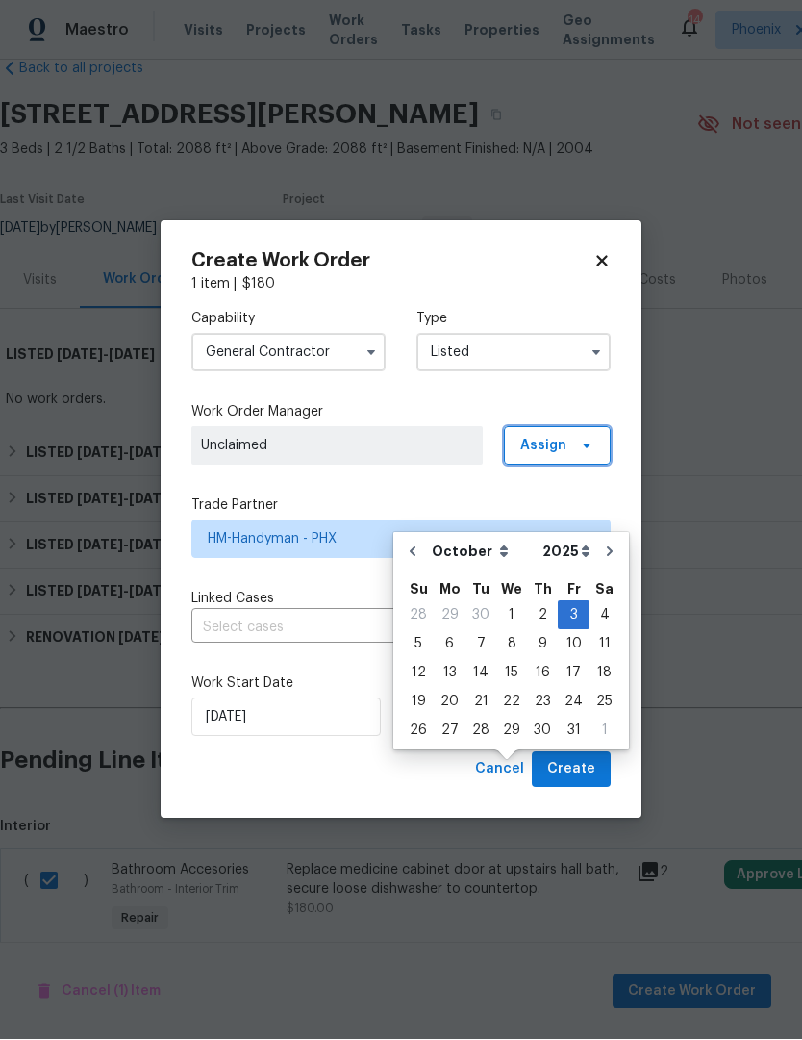
click at [590, 439] on icon at bounding box center [586, 446] width 15 height 15
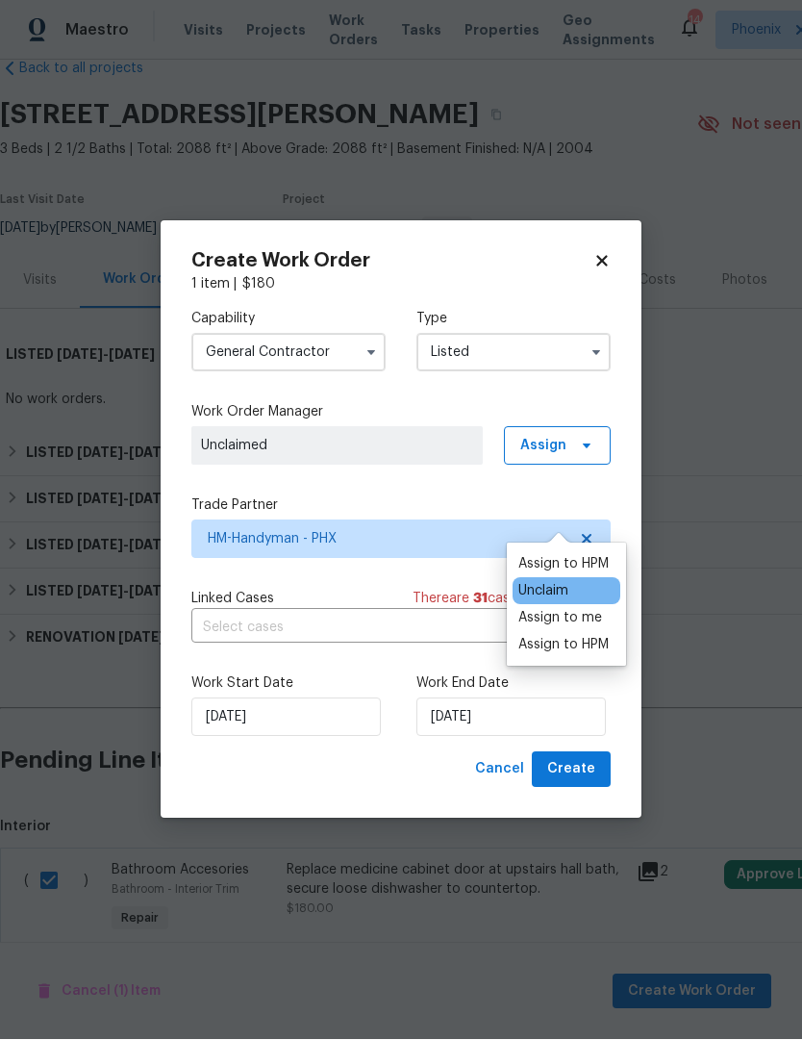
click at [586, 609] on div "Assign to me" at bounding box center [560, 618] width 84 height 19
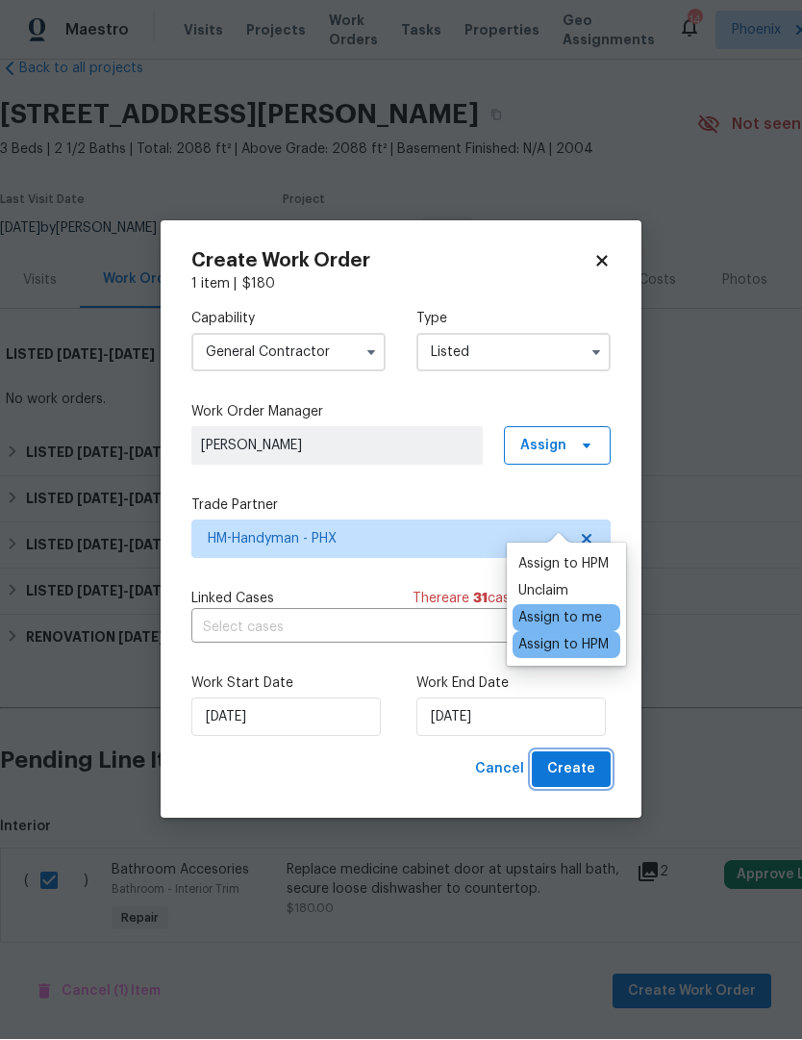
click at [586, 775] on span "Create" at bounding box center [571, 770] width 48 height 24
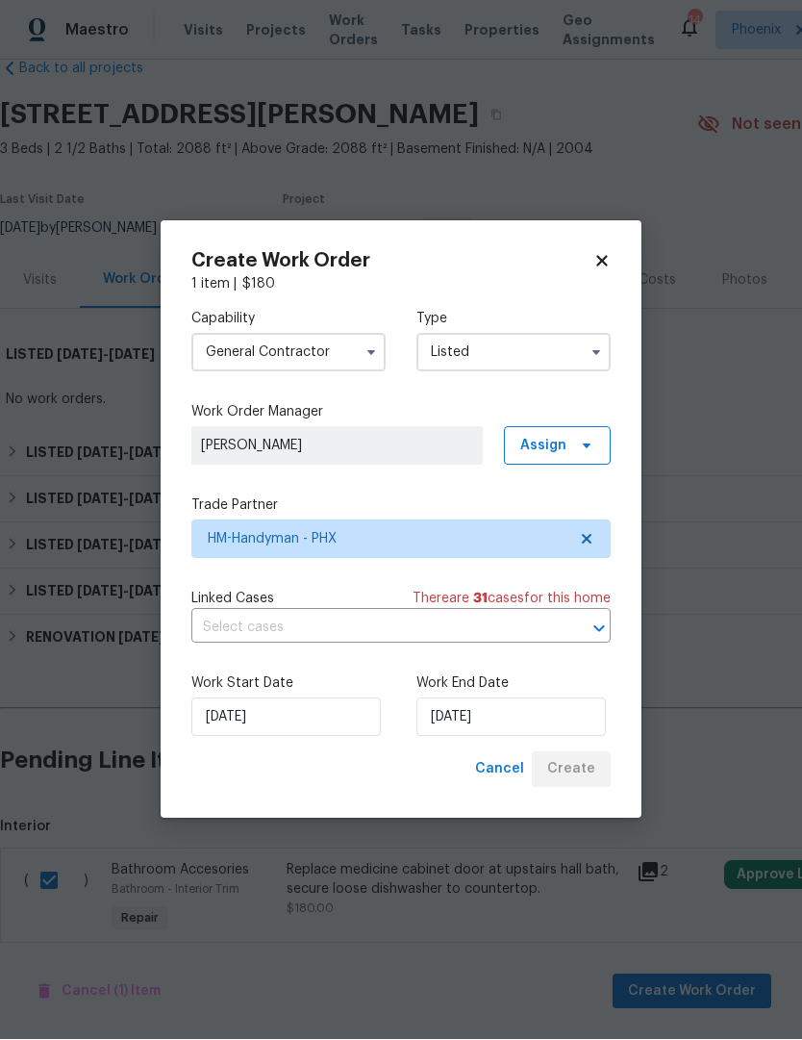
checkbox input "false"
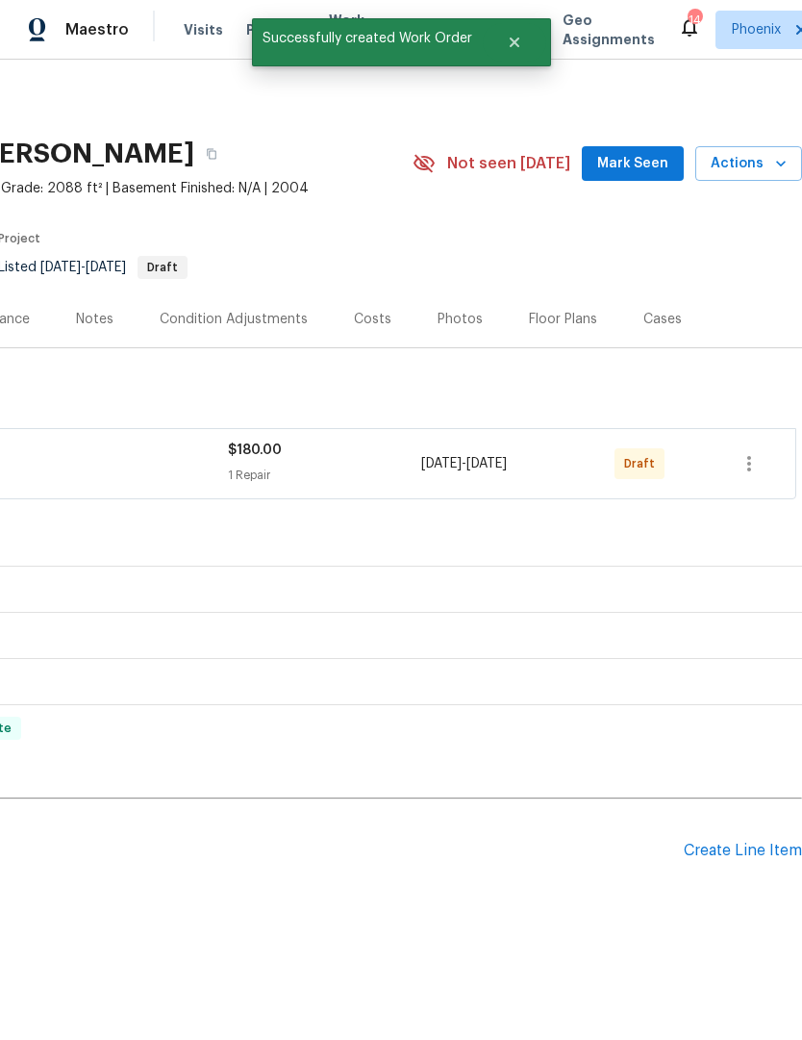
scroll to position [0, 285]
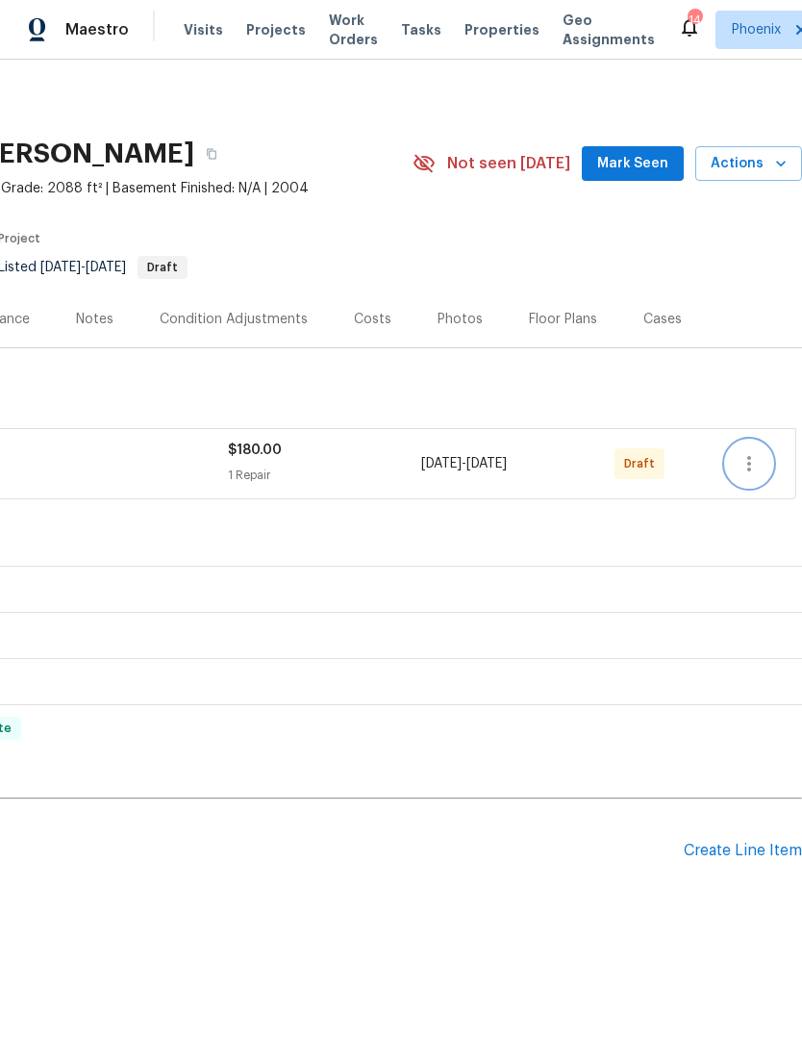
click at [756, 462] on icon "button" at bounding box center [749, 464] width 23 height 23
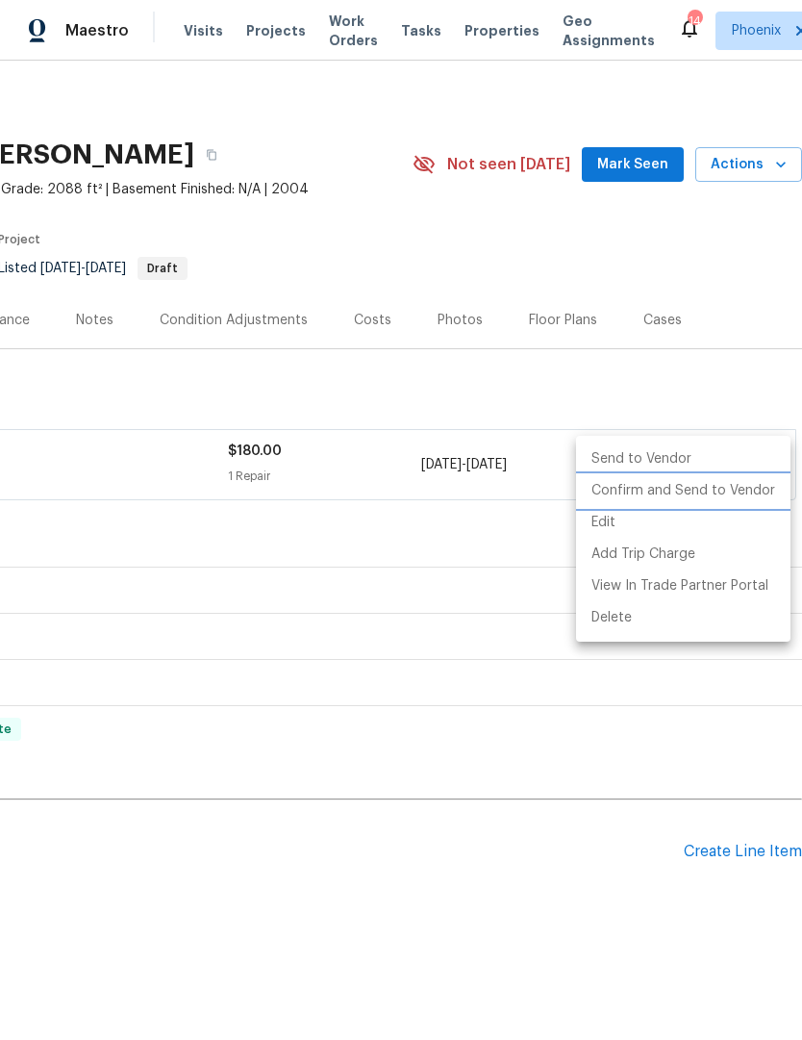
click at [733, 492] on li "Confirm and Send to Vendor" at bounding box center [683, 491] width 215 height 32
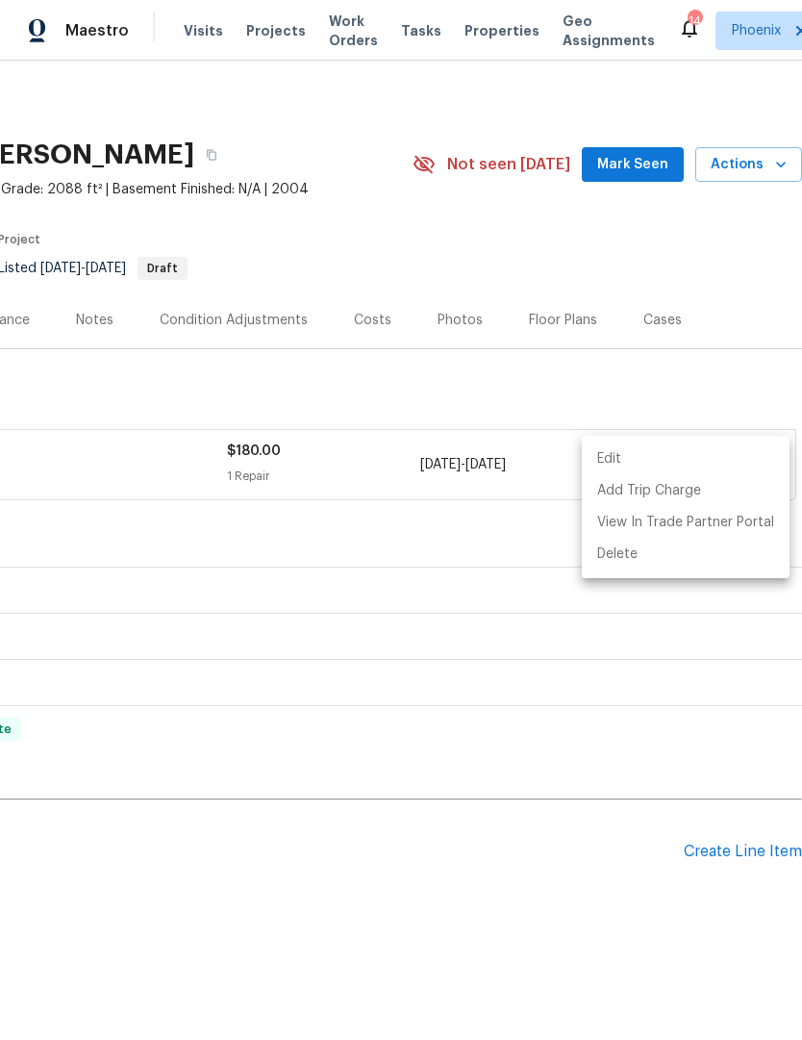
click at [465, 950] on div at bounding box center [401, 520] width 802 height 1040
